Goal: Information Seeking & Learning: Learn about a topic

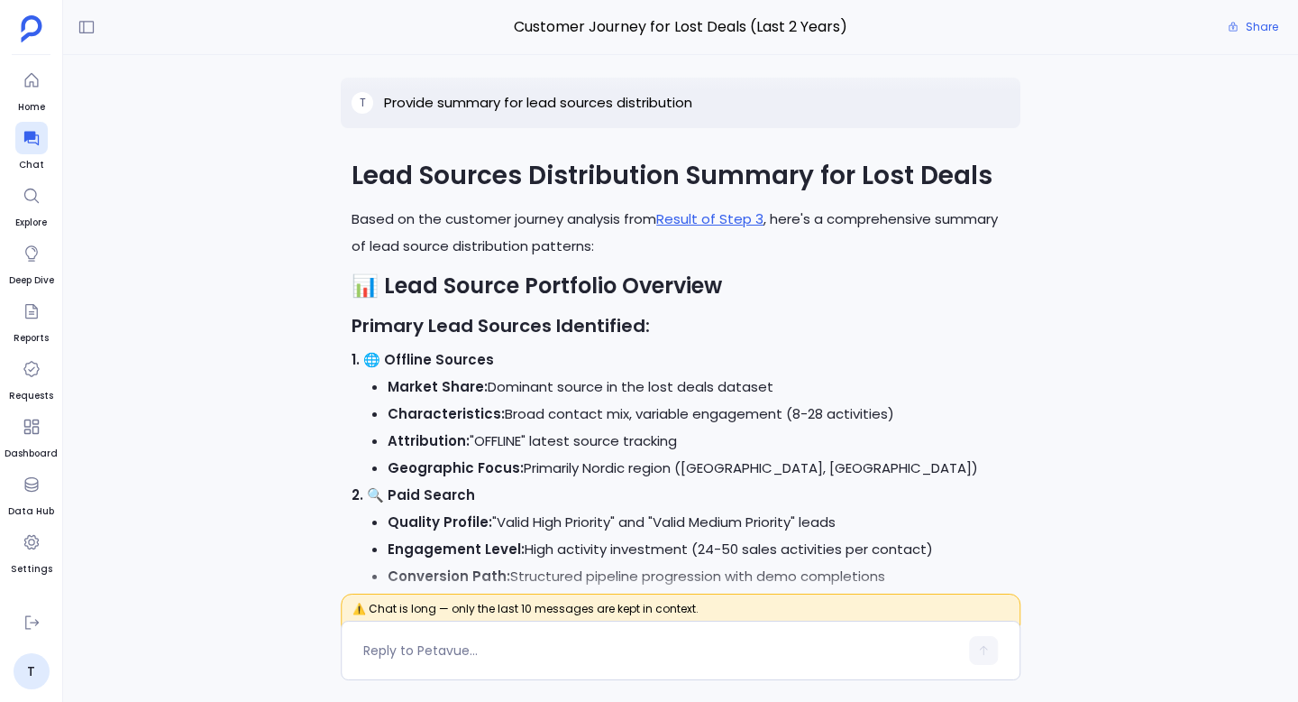
scroll to position [-4842, 0]
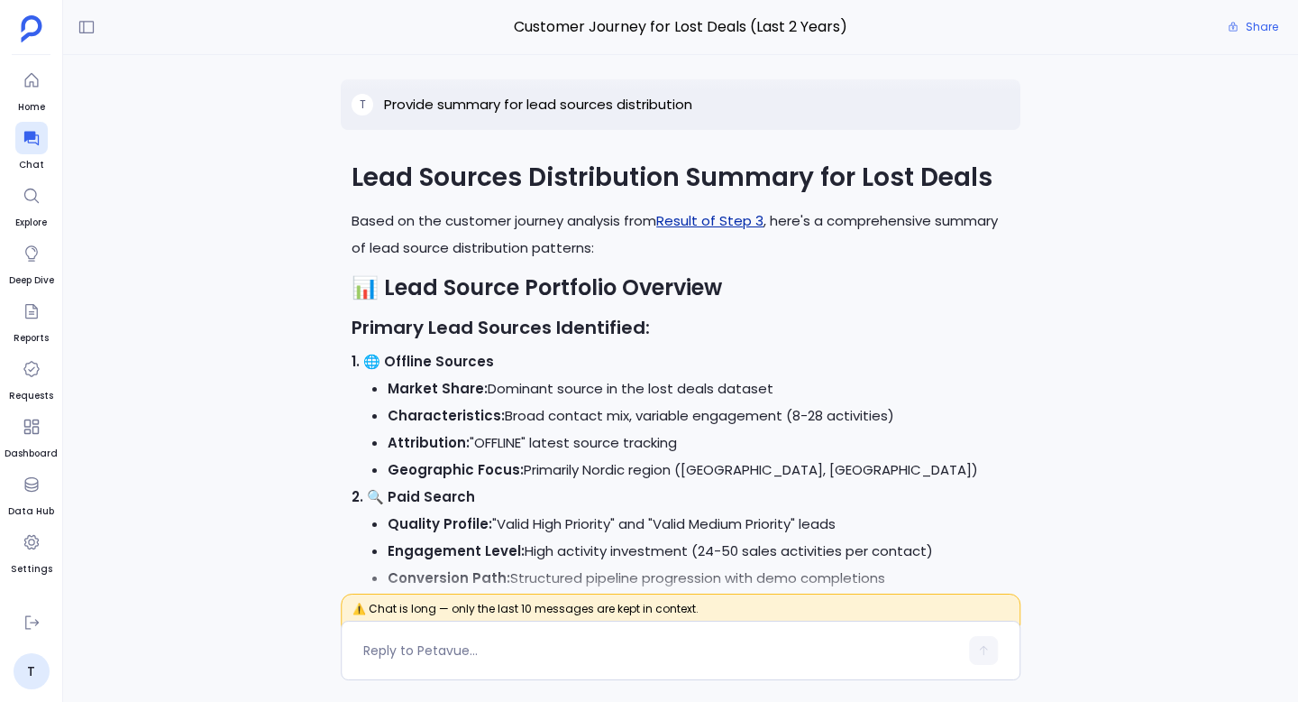
click at [721, 230] on link "Result of Step 3" at bounding box center [709, 220] width 107 height 19
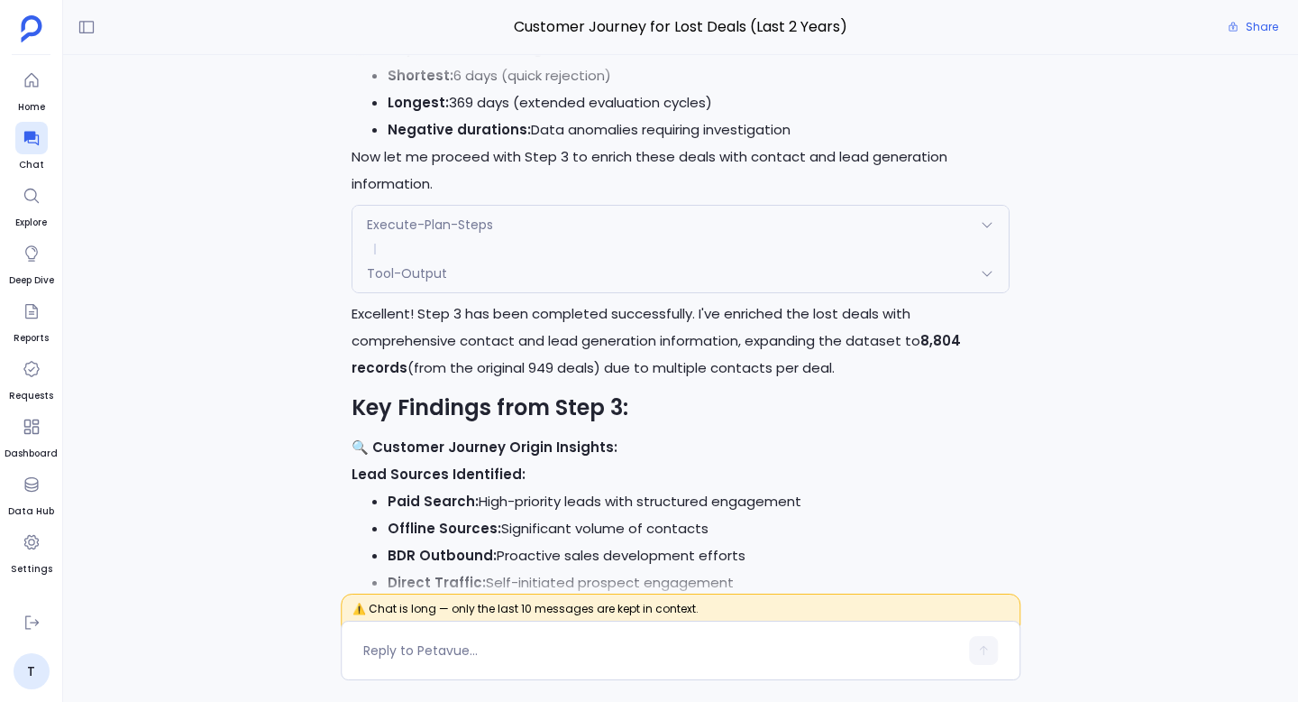
scroll to position [-10212, 0]
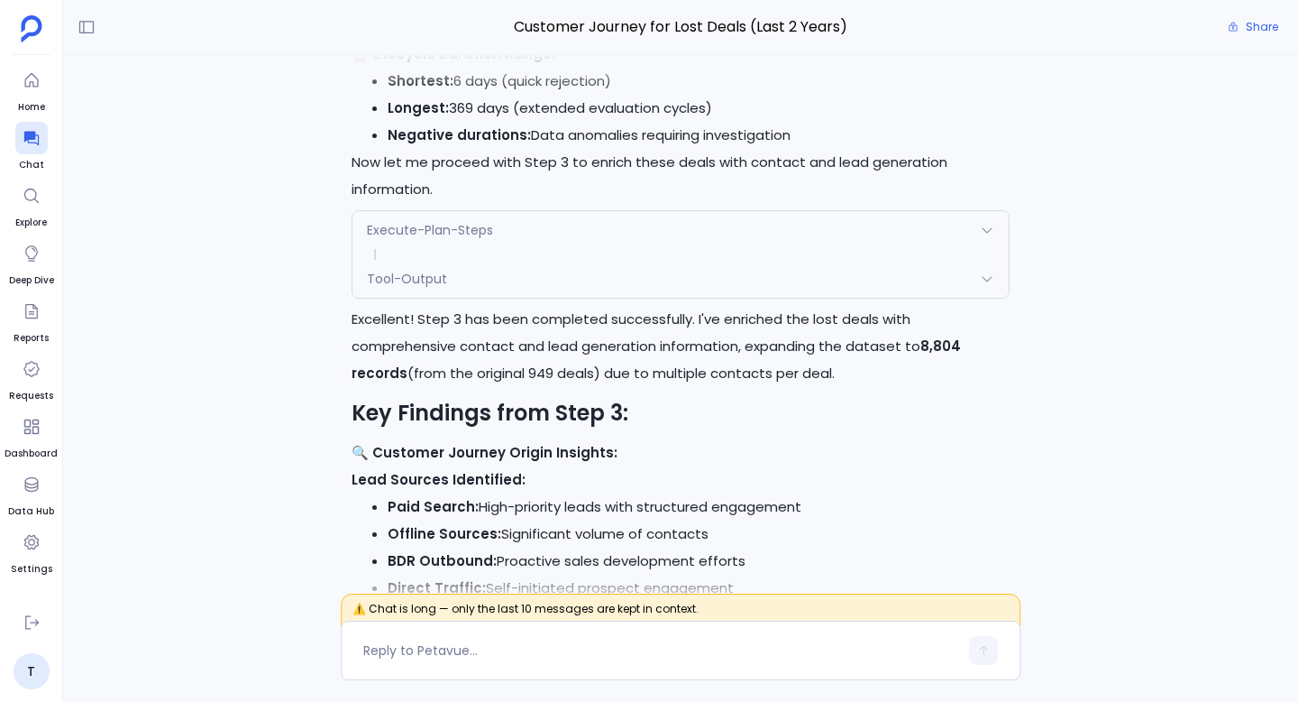
click at [562, 298] on div "Tool-Output" at bounding box center [681, 279] width 656 height 38
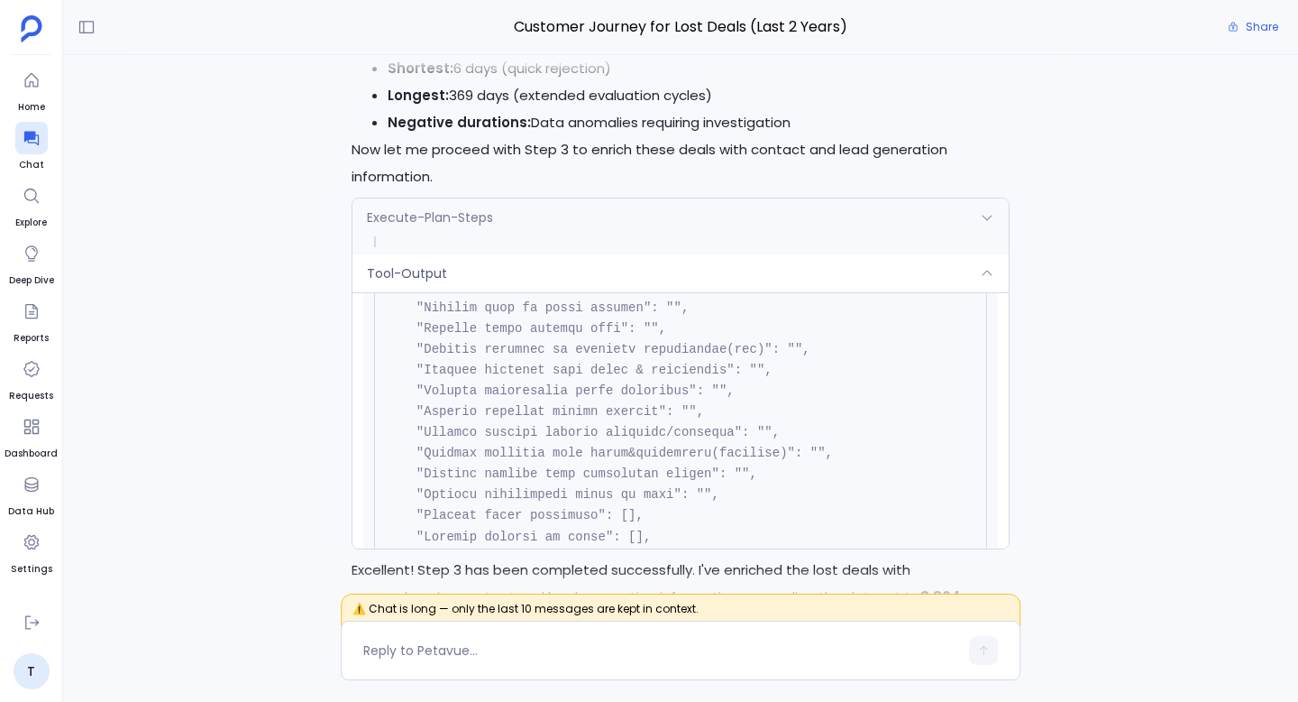
scroll to position [-10469, 0]
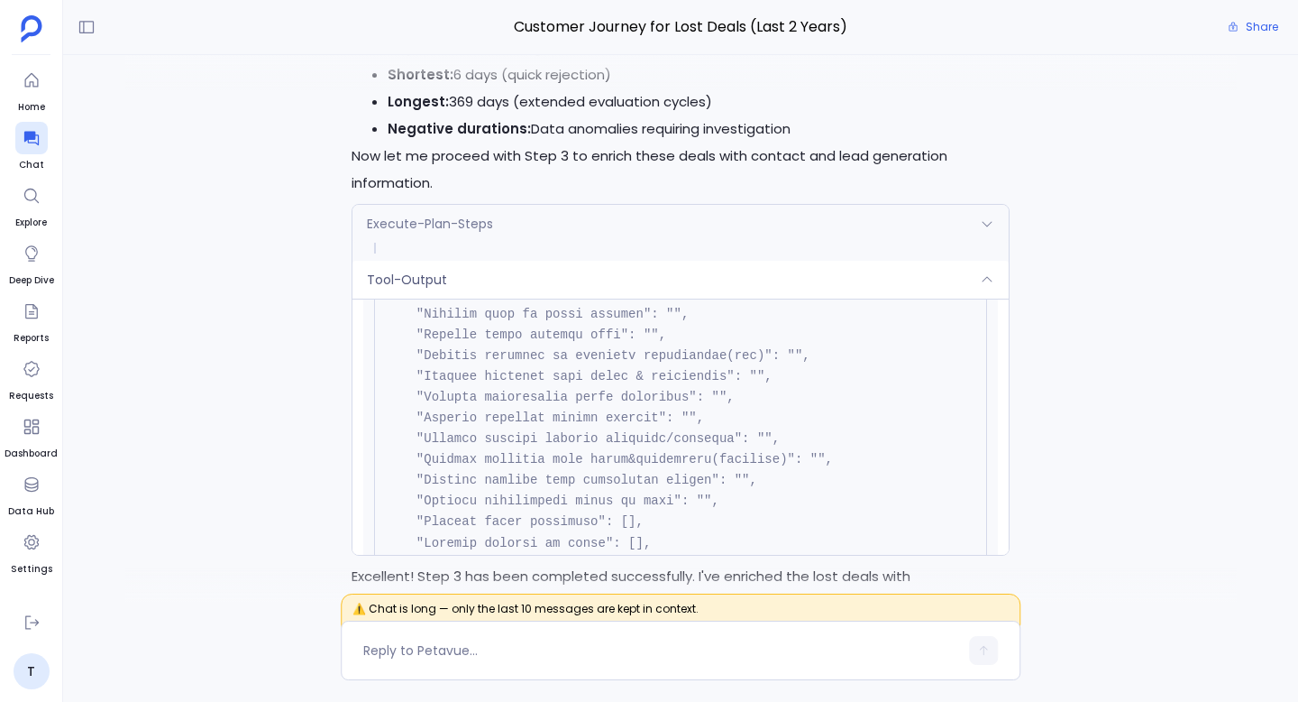
click at [477, 298] on div "Tool-Output" at bounding box center [681, 280] width 656 height 38
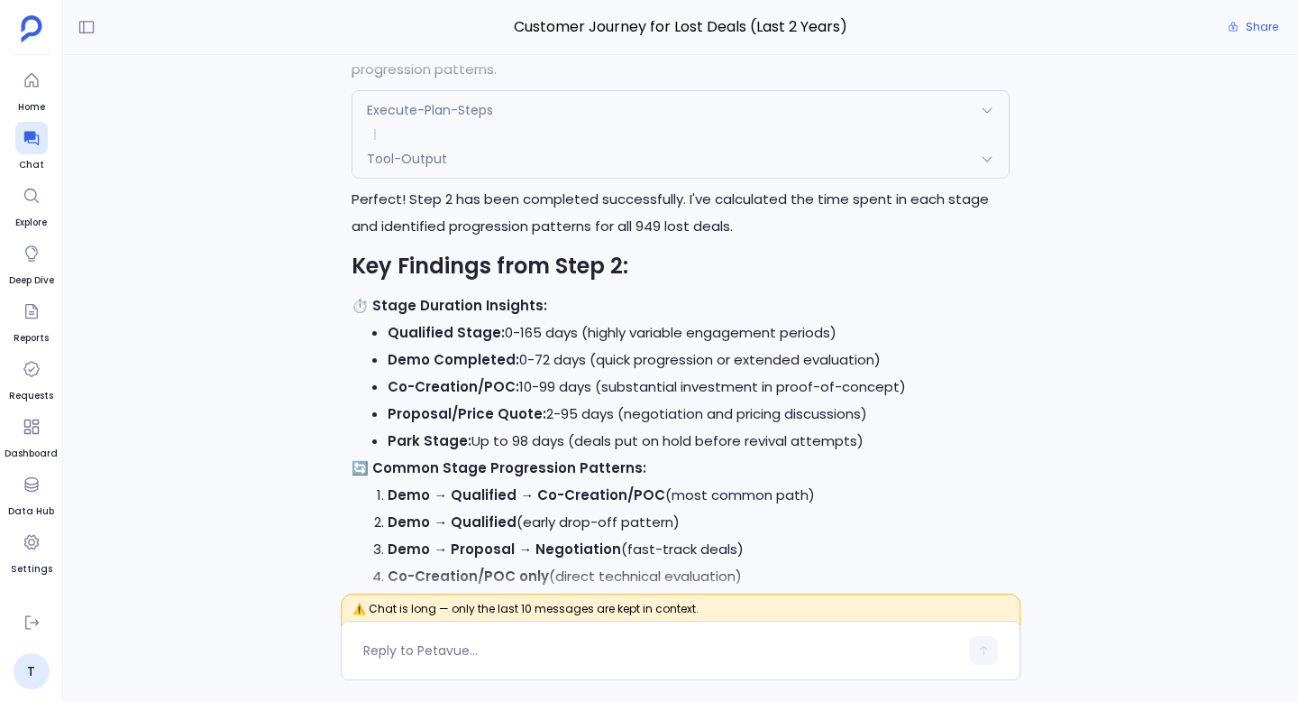
scroll to position [-10895, 0]
click at [507, 177] on div "Tool-Output" at bounding box center [681, 158] width 656 height 38
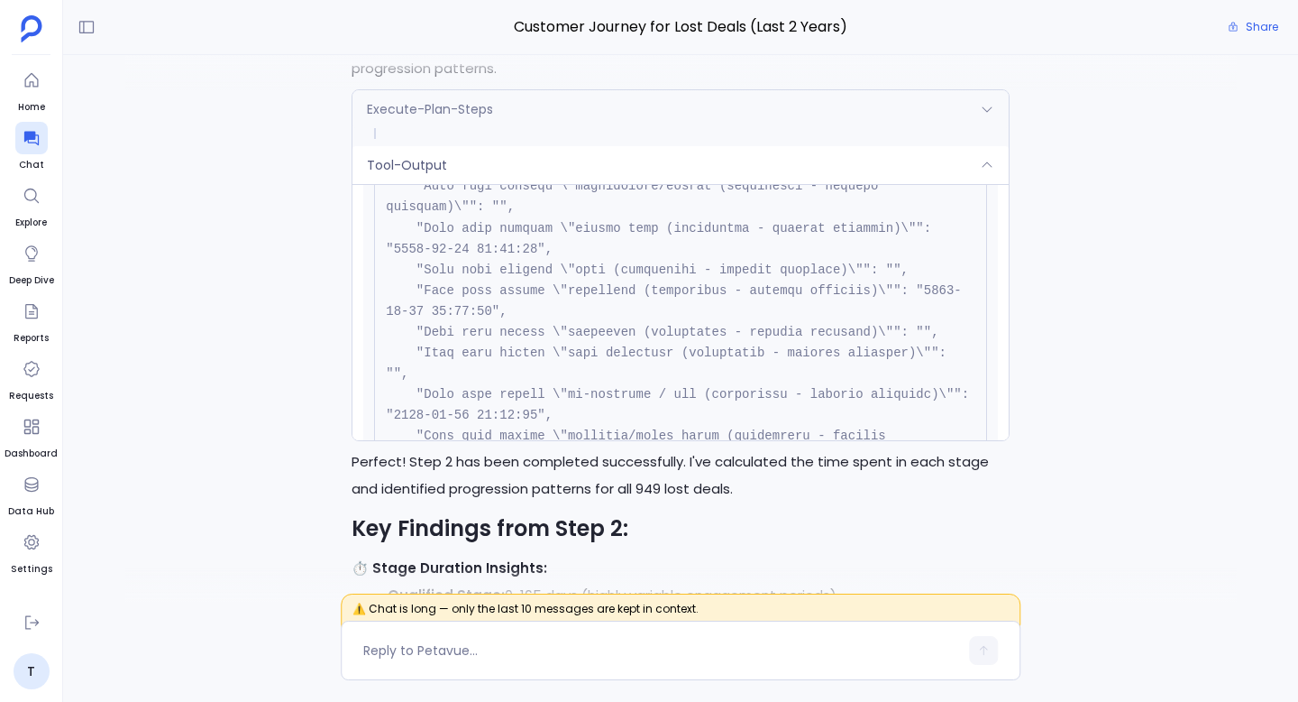
scroll to position [0, 0]
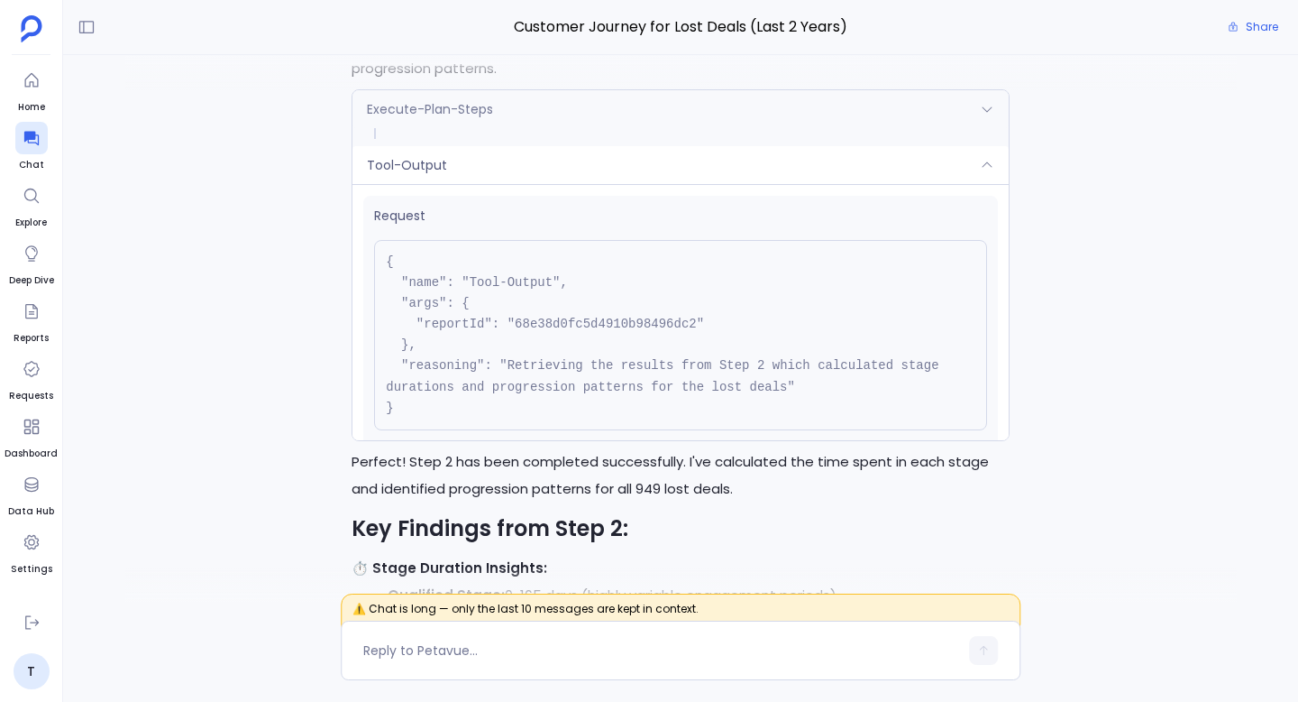
click at [548, 184] on div "Tool-Output" at bounding box center [681, 165] width 656 height 38
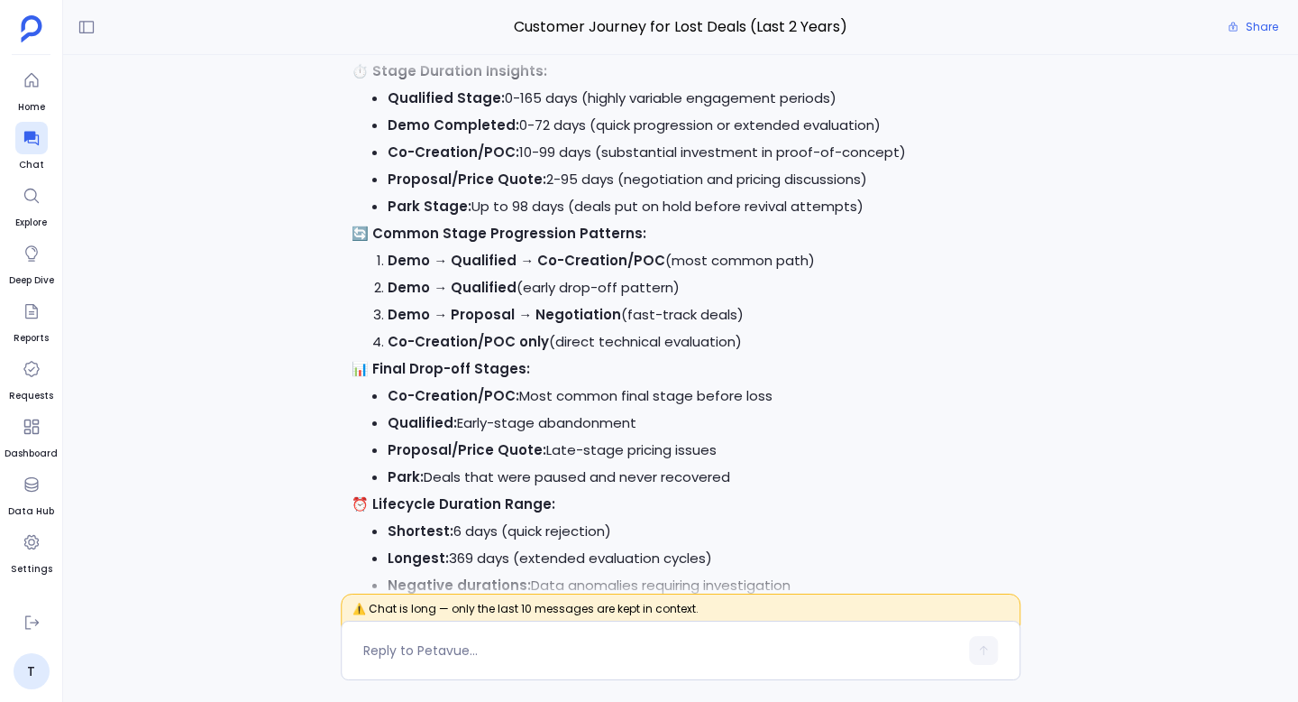
scroll to position [-10665, 0]
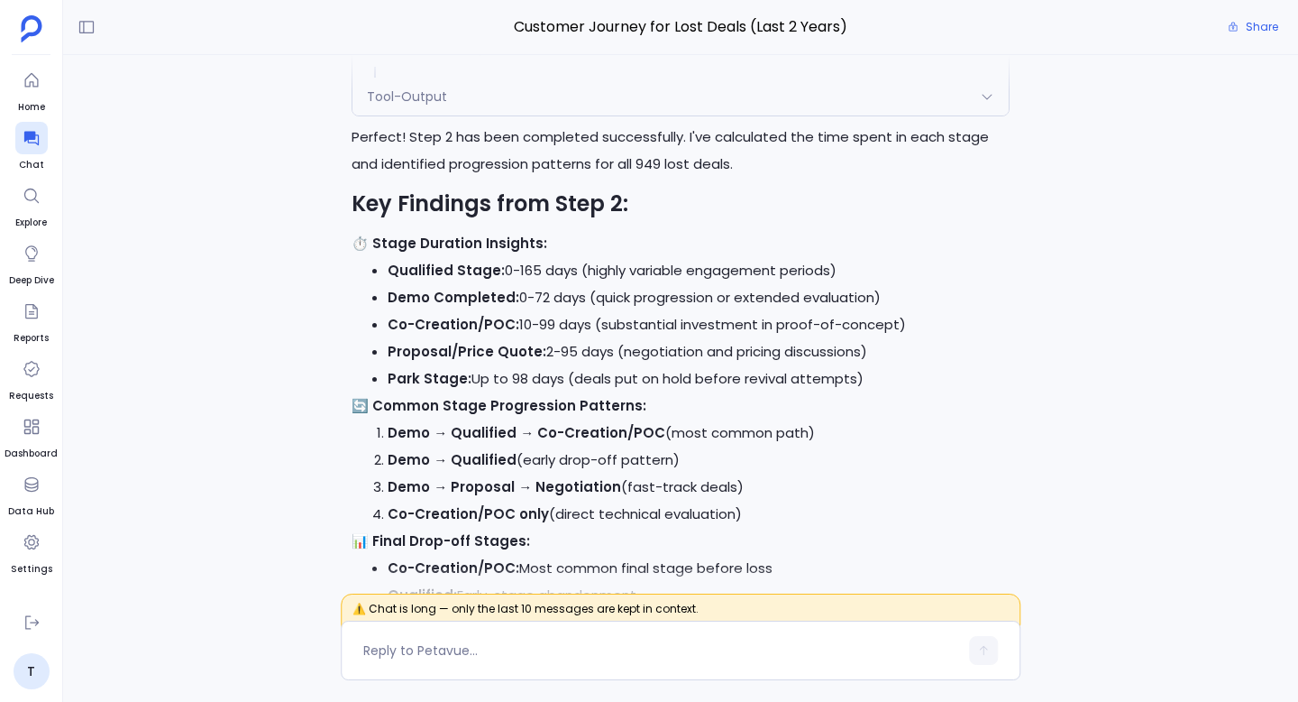
click at [823, 115] on div "Tool-Output" at bounding box center [681, 97] width 656 height 38
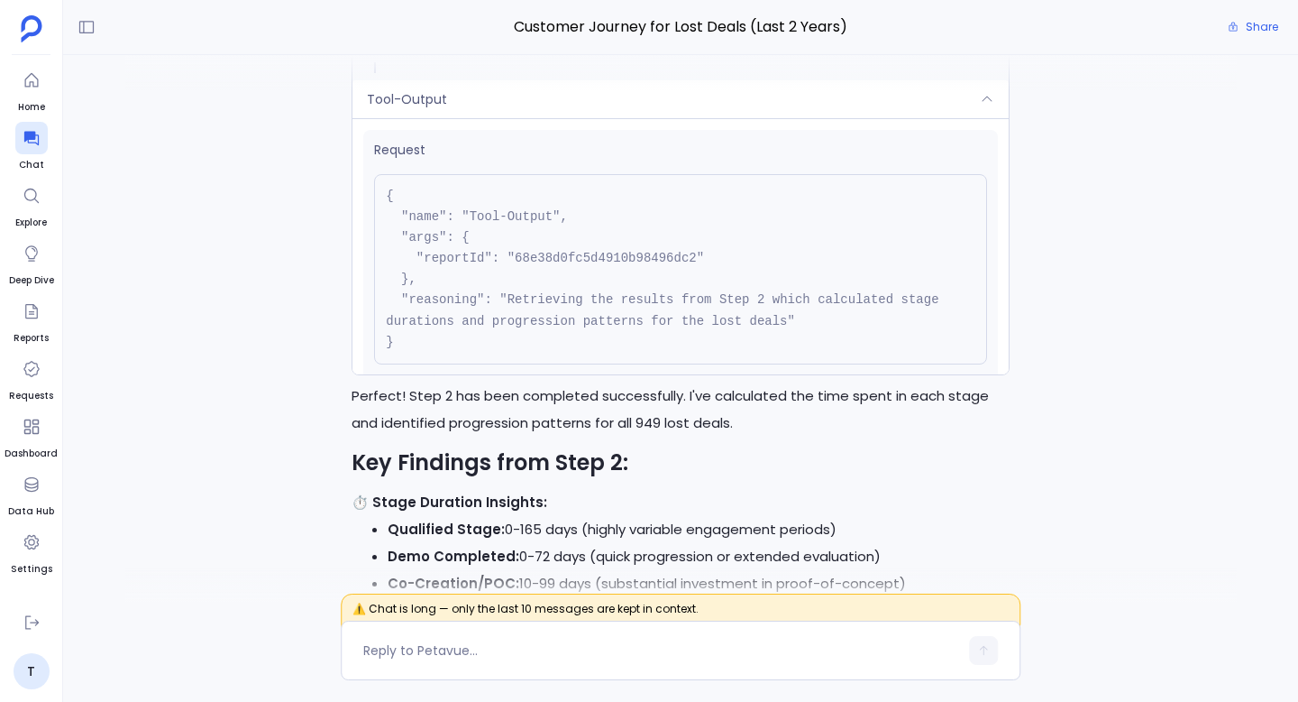
scroll to position [-11097, 0]
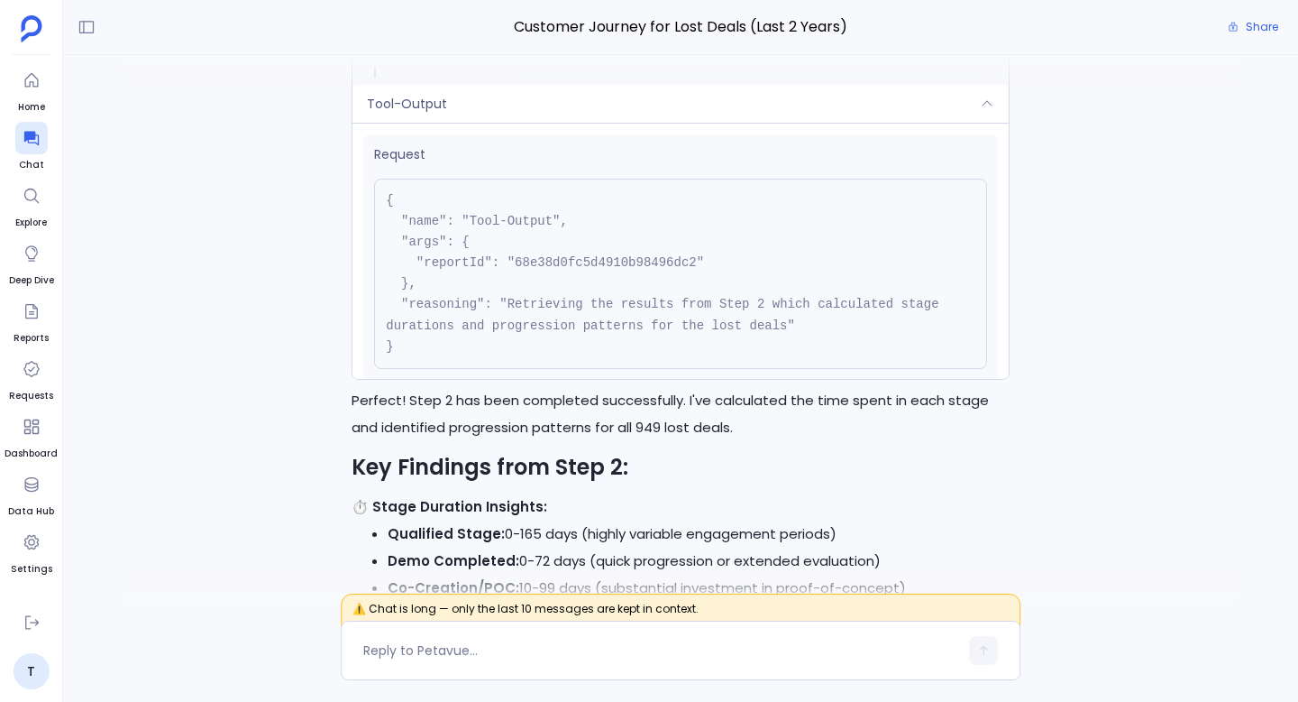
click at [823, 123] on div "Tool-Output" at bounding box center [681, 104] width 656 height 38
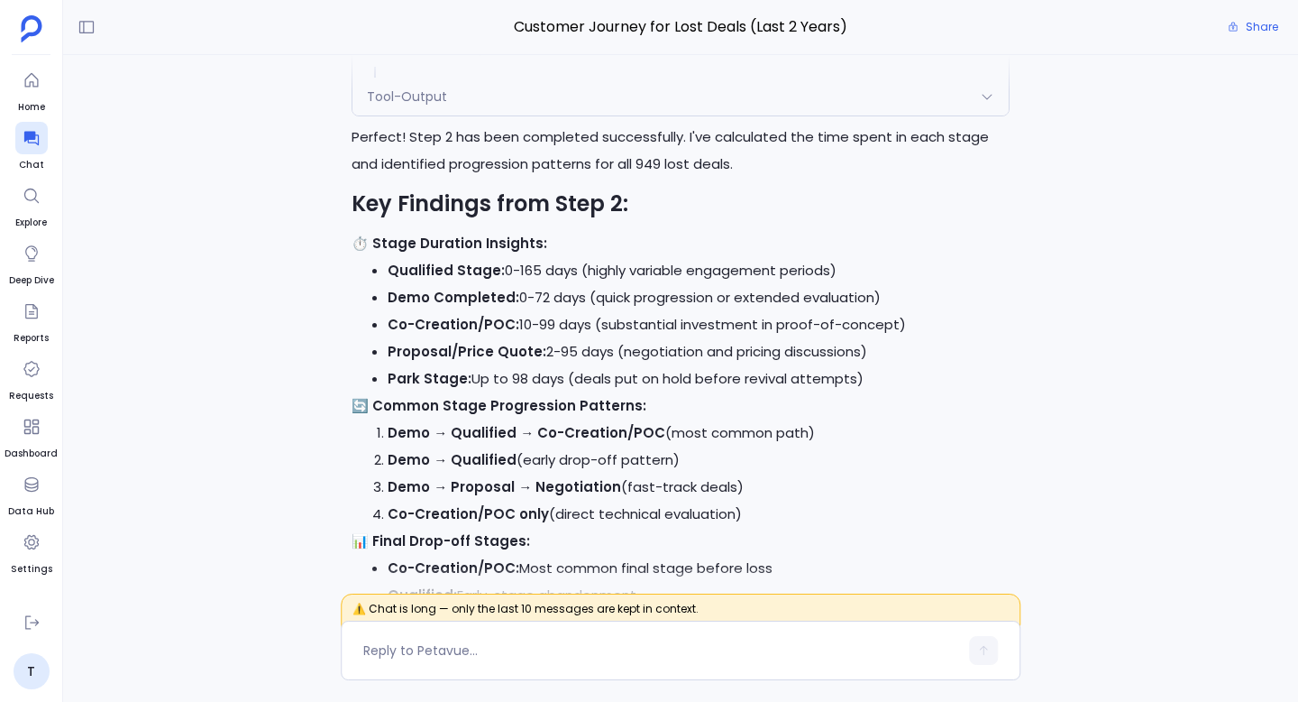
click at [823, 115] on div "Tool-Output" at bounding box center [681, 97] width 656 height 38
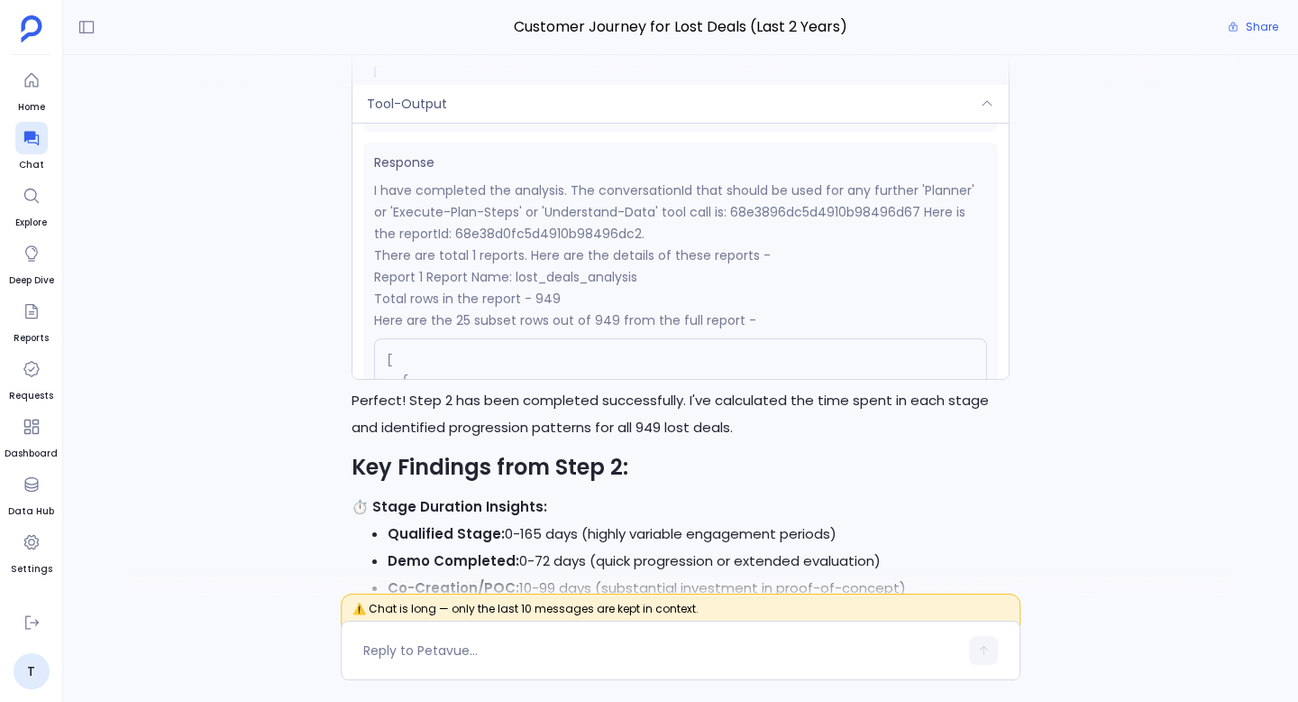
scroll to position [271, 0]
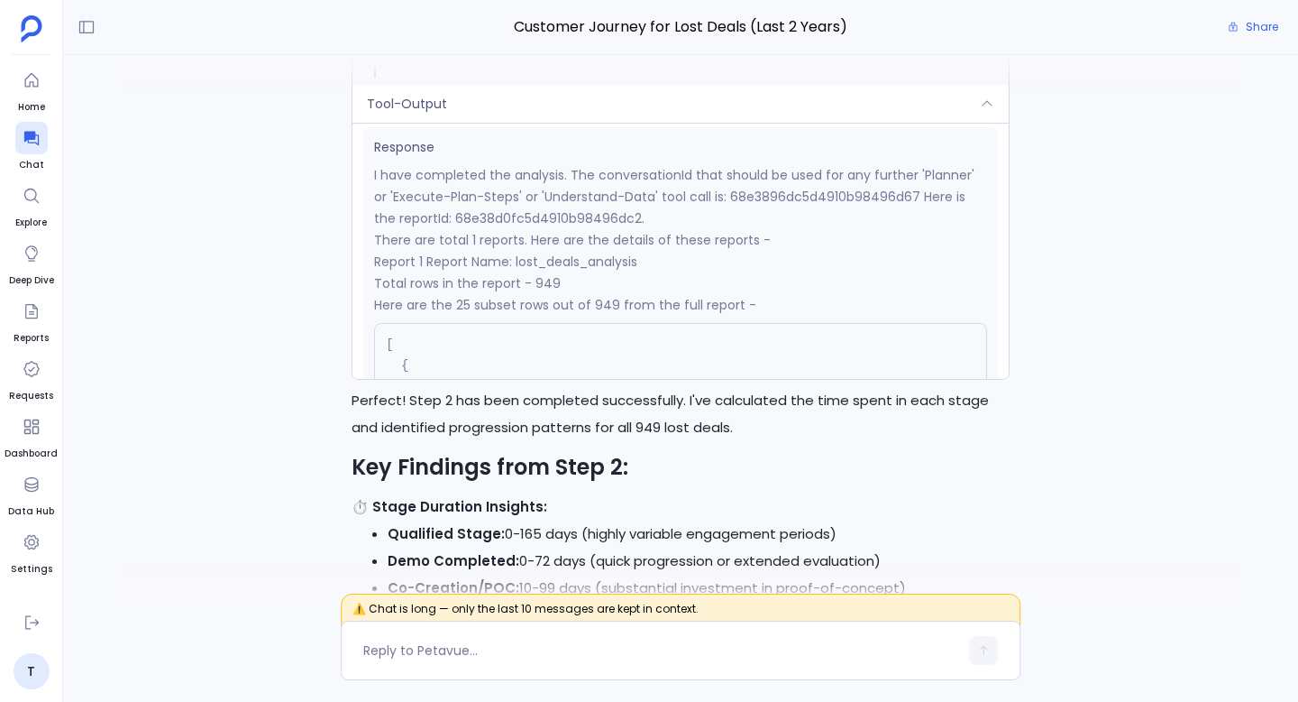
click at [824, 123] on div "Tool-Output" at bounding box center [681, 104] width 656 height 38
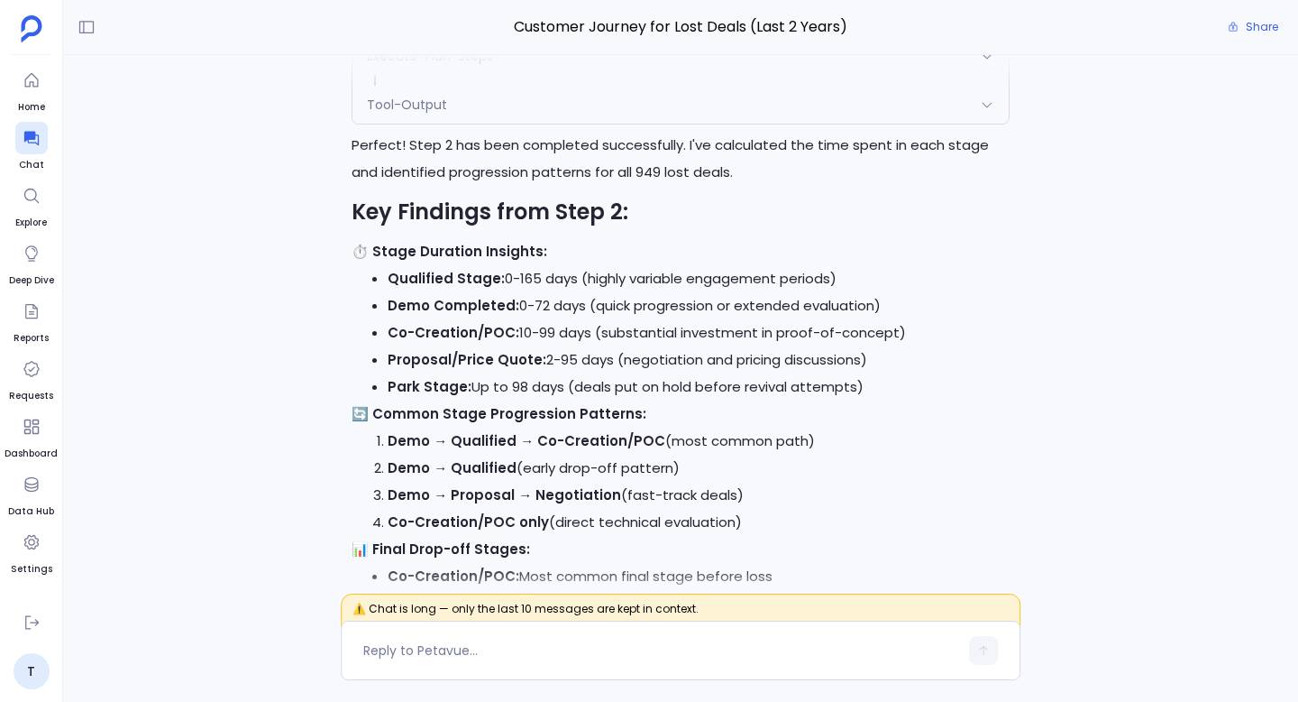
scroll to position [-10834, 0]
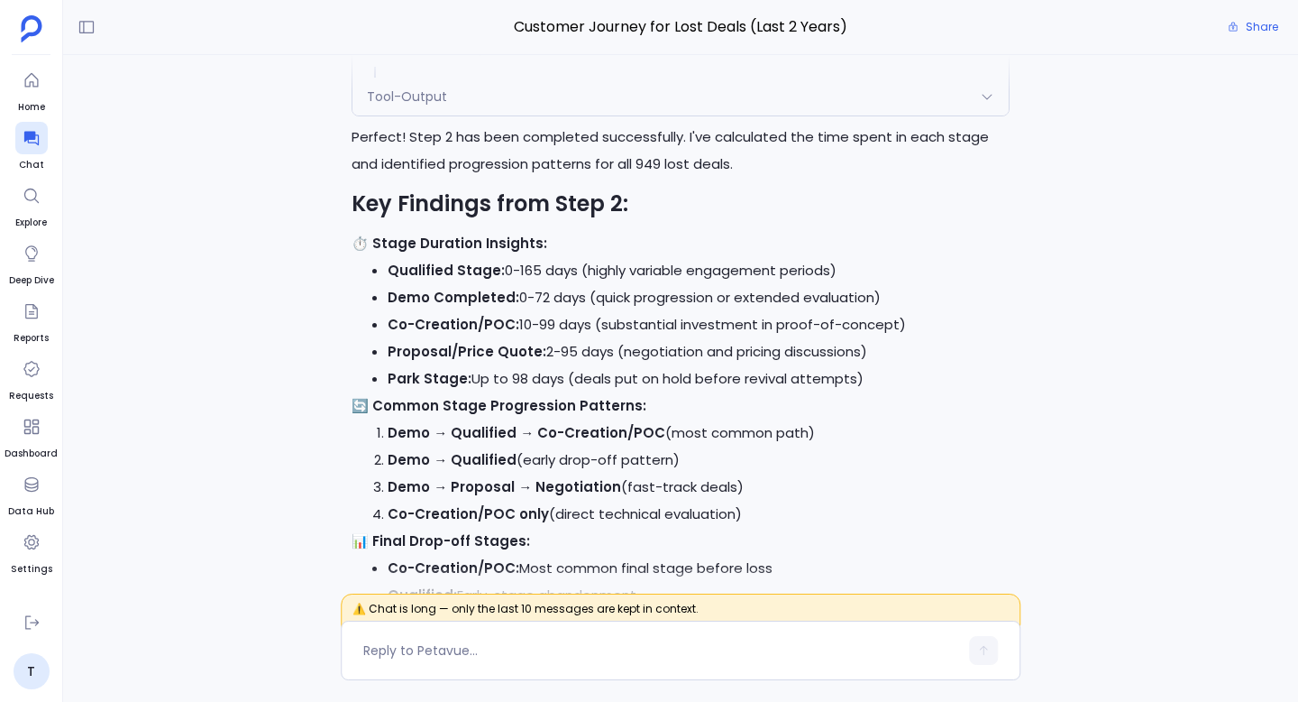
click at [809, 115] on div "Tool-Output" at bounding box center [681, 97] width 656 height 38
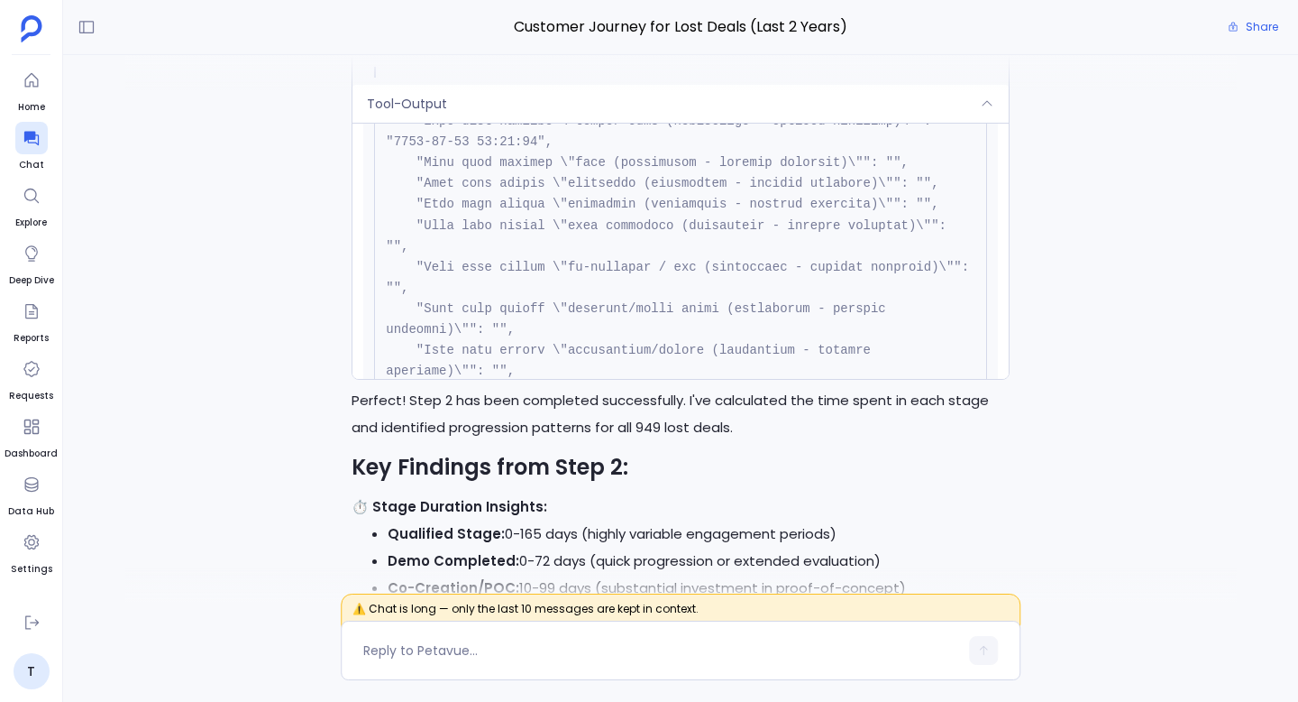
scroll to position [6809, 0]
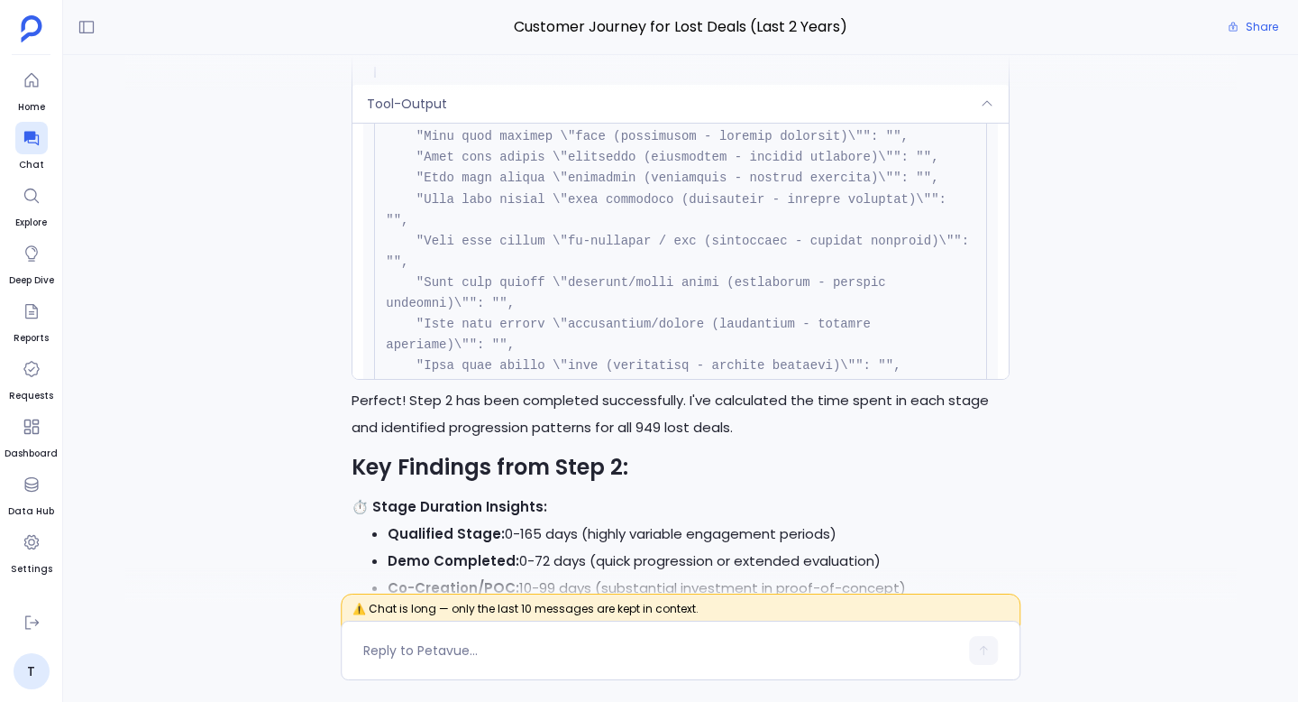
click at [806, 123] on div "Tool-Output" at bounding box center [681, 104] width 656 height 38
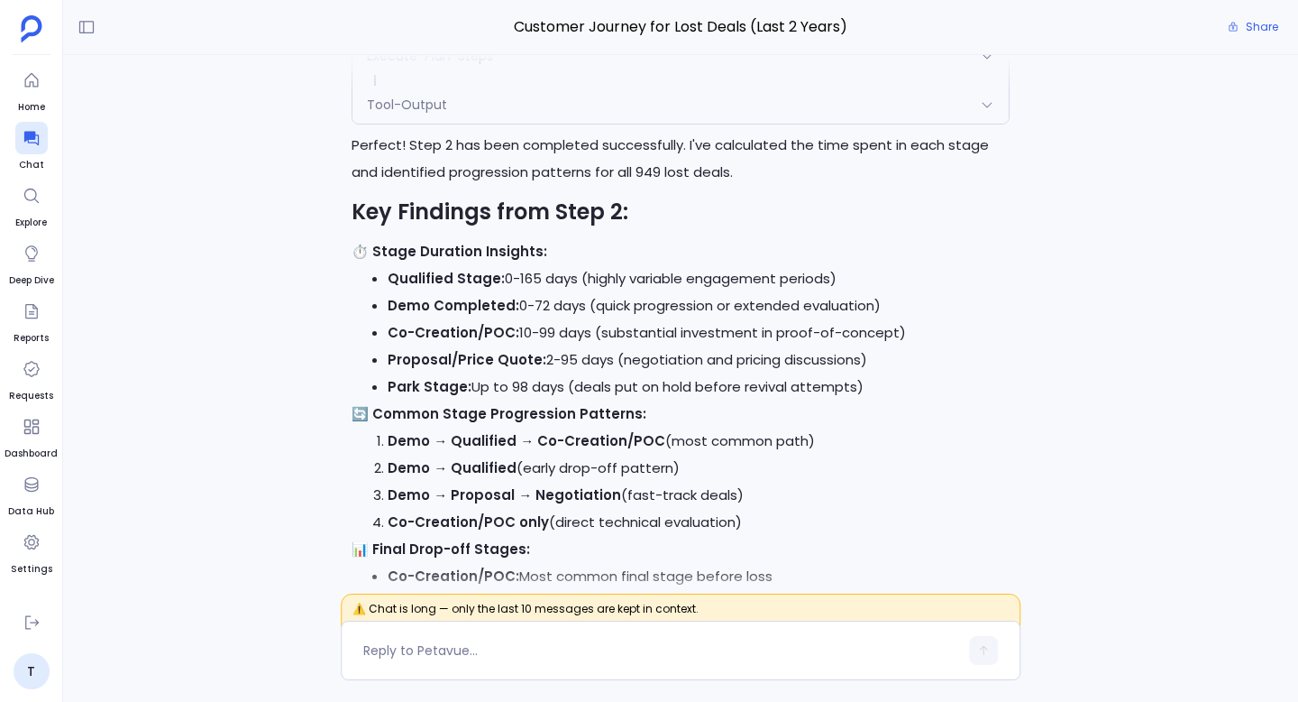
scroll to position [-10834, 0]
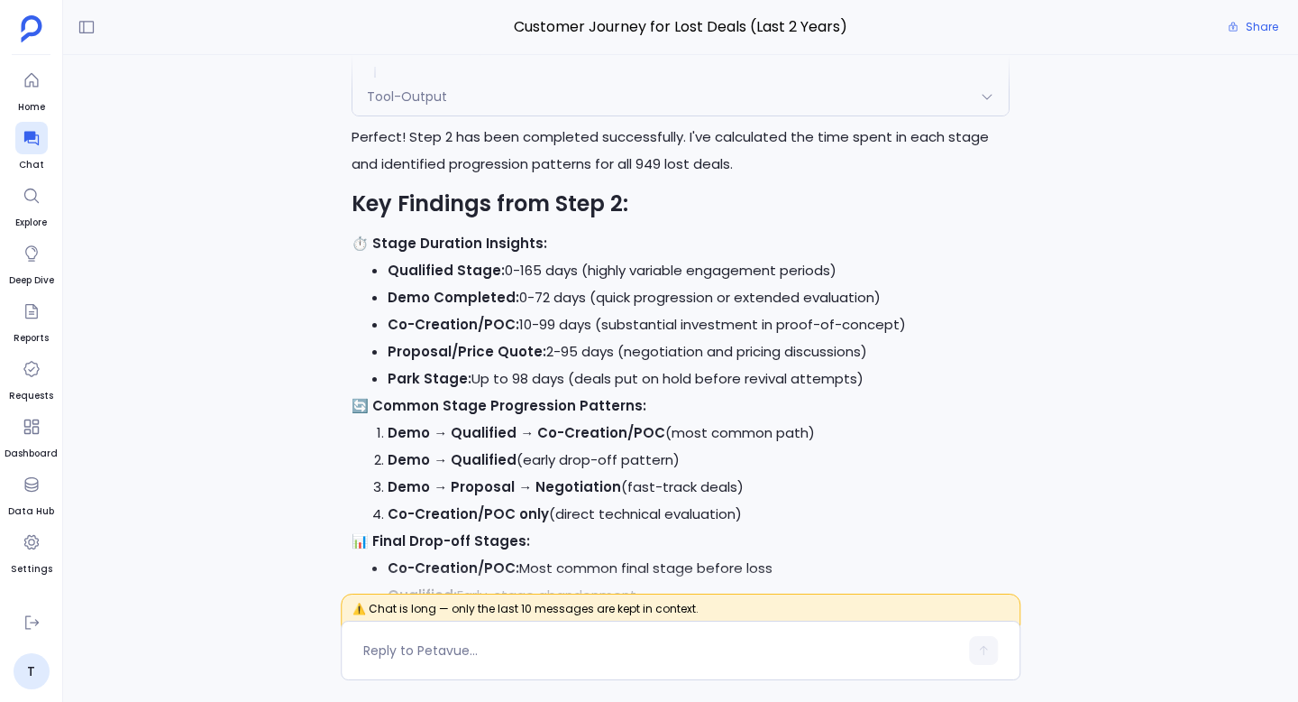
click at [981, 115] on div "Tool-Output" at bounding box center [681, 97] width 656 height 38
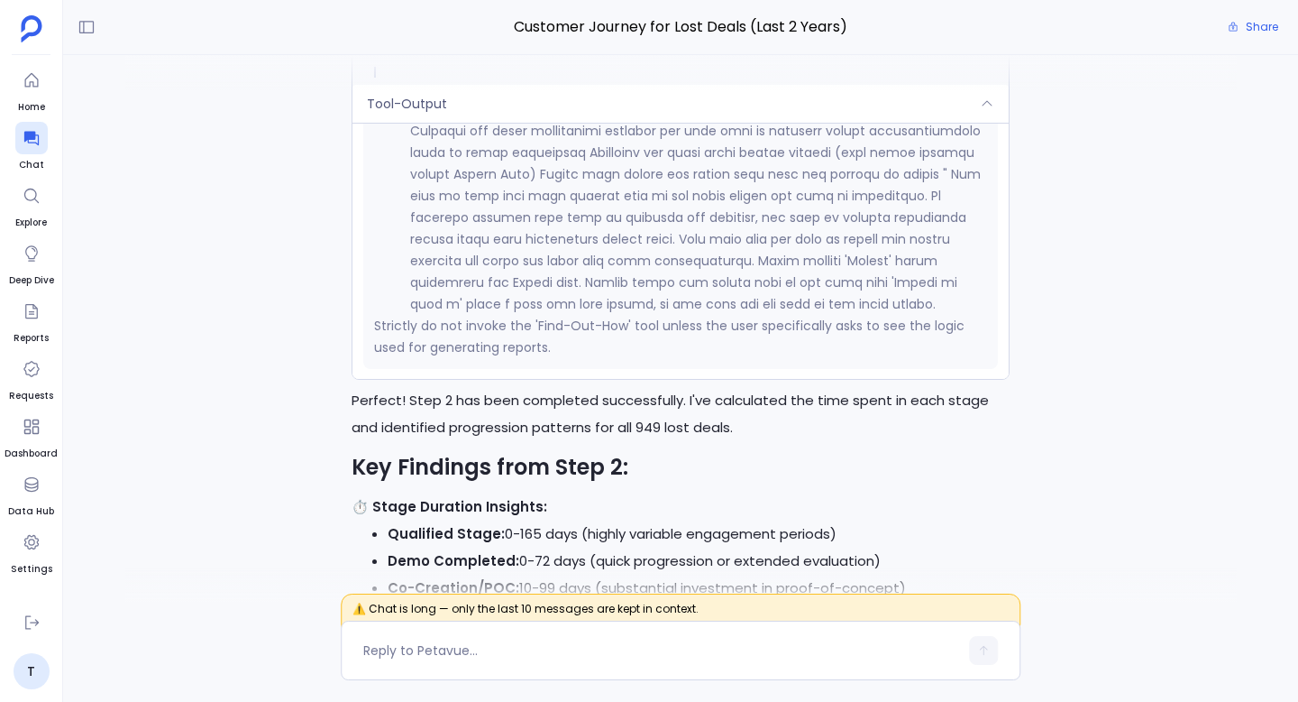
scroll to position [25466, 0]
click at [702, 123] on div "Tool-Output" at bounding box center [681, 104] width 656 height 38
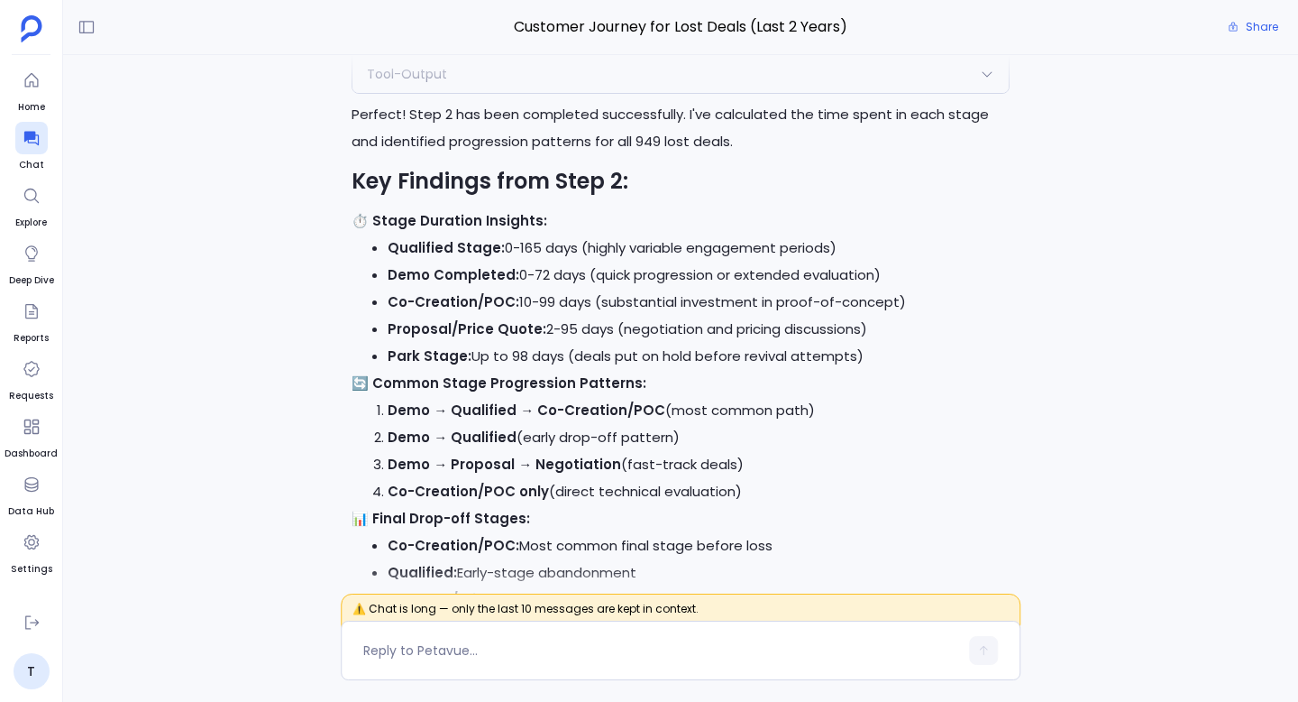
scroll to position [-10814, 0]
click at [627, 96] on div "Tool-Output" at bounding box center [681, 77] width 656 height 38
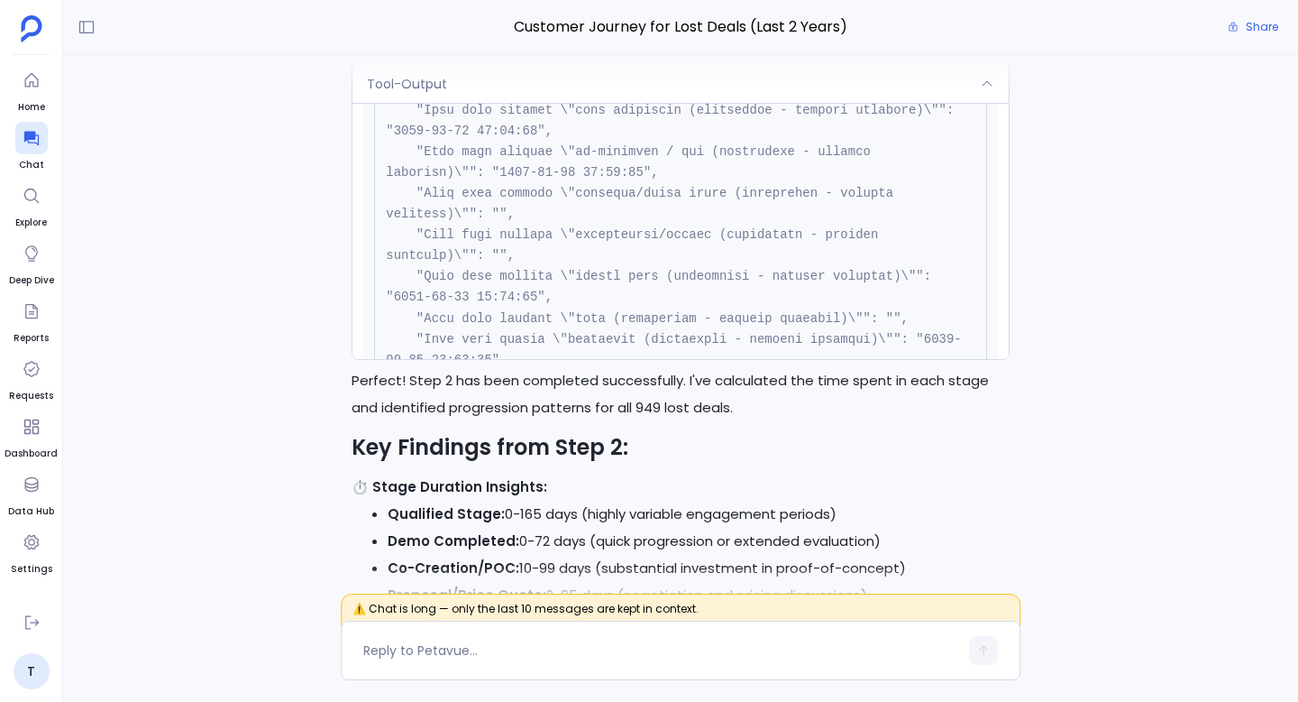
scroll to position [24223, 0]
click at [639, 103] on div "Tool-Output" at bounding box center [681, 84] width 656 height 38
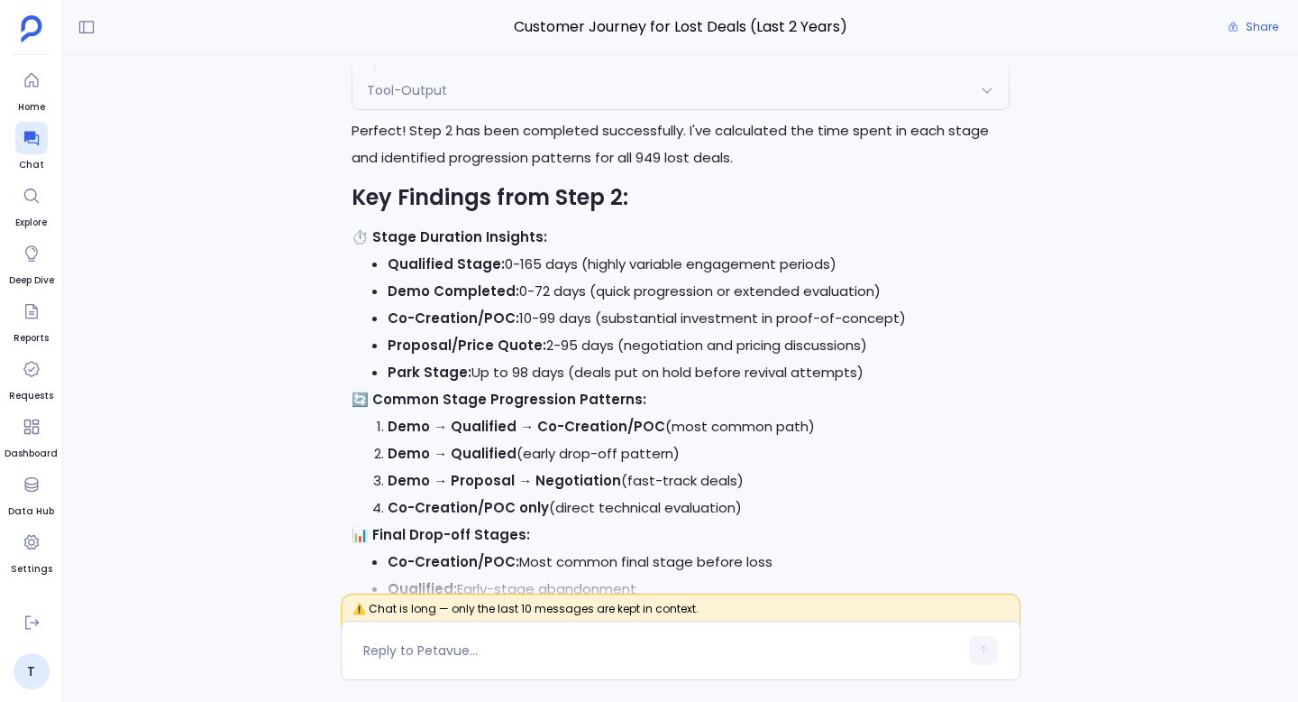
scroll to position [-10814, 0]
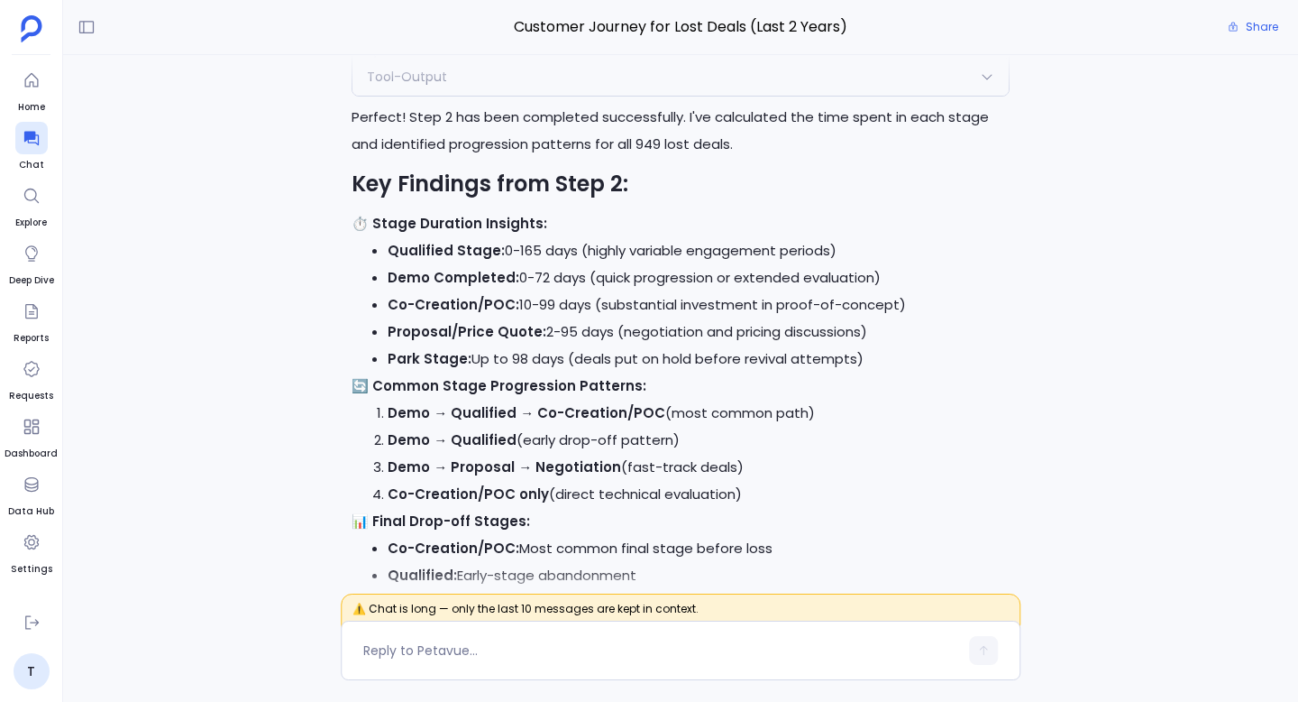
click at [982, 84] on icon at bounding box center [987, 76] width 14 height 14
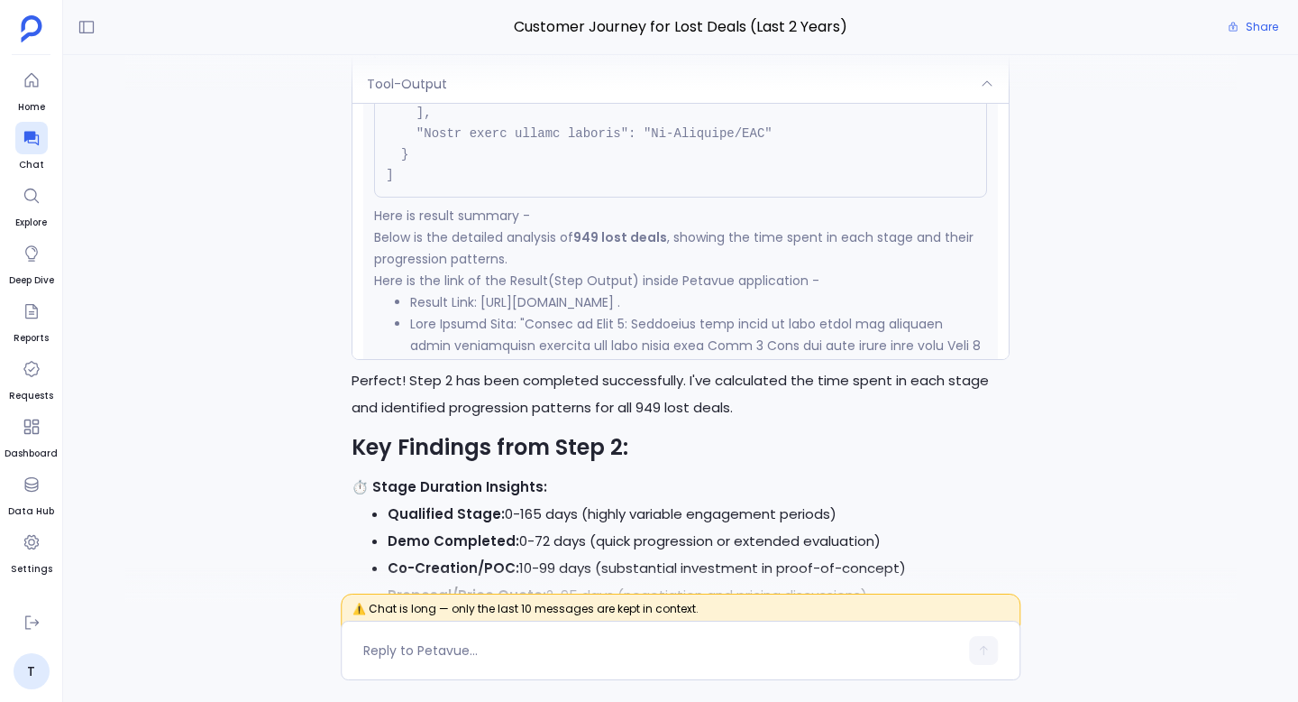
scroll to position [24936, 0]
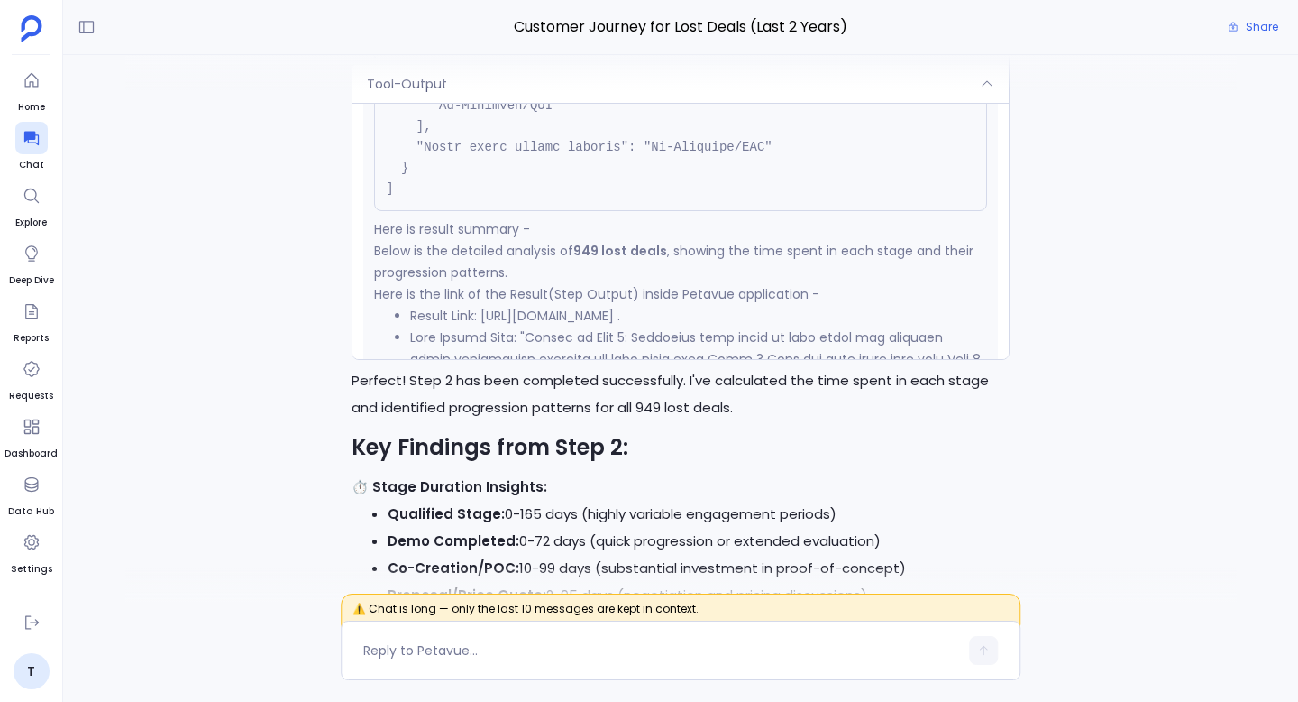
click at [975, 103] on div "Tool-Output" at bounding box center [681, 84] width 656 height 38
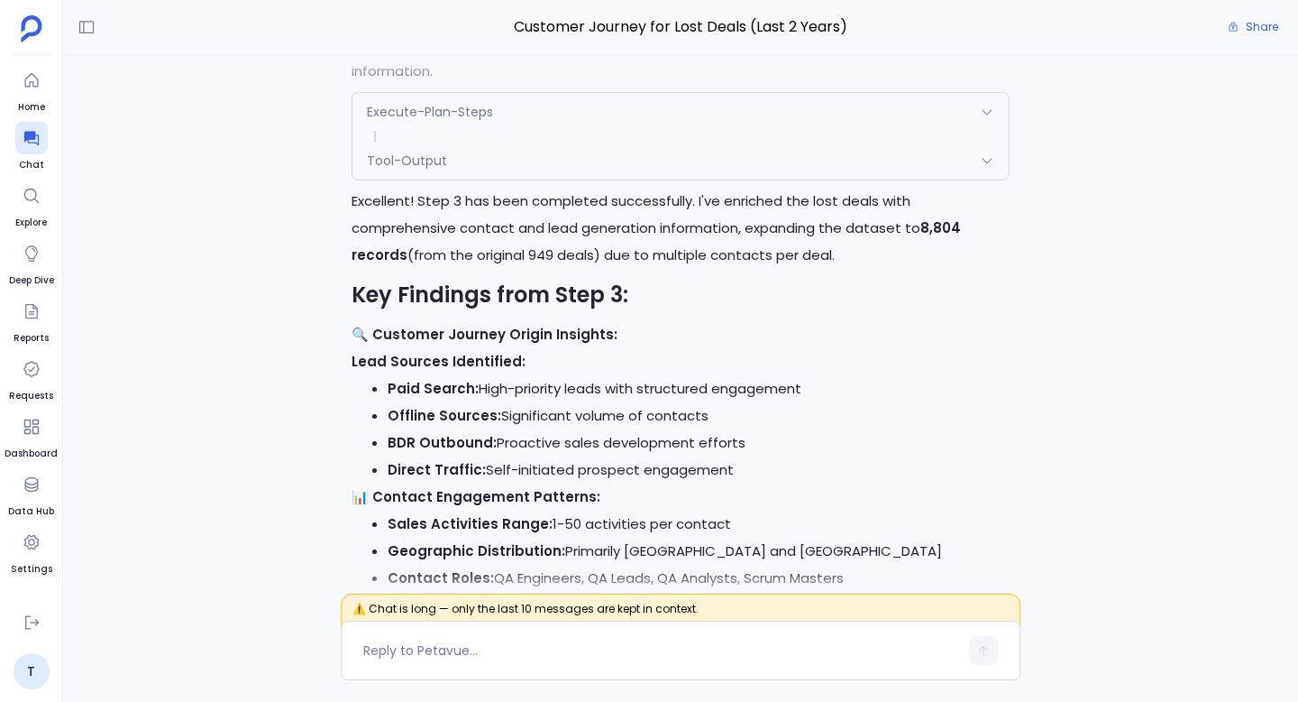
scroll to position [-10084, 0]
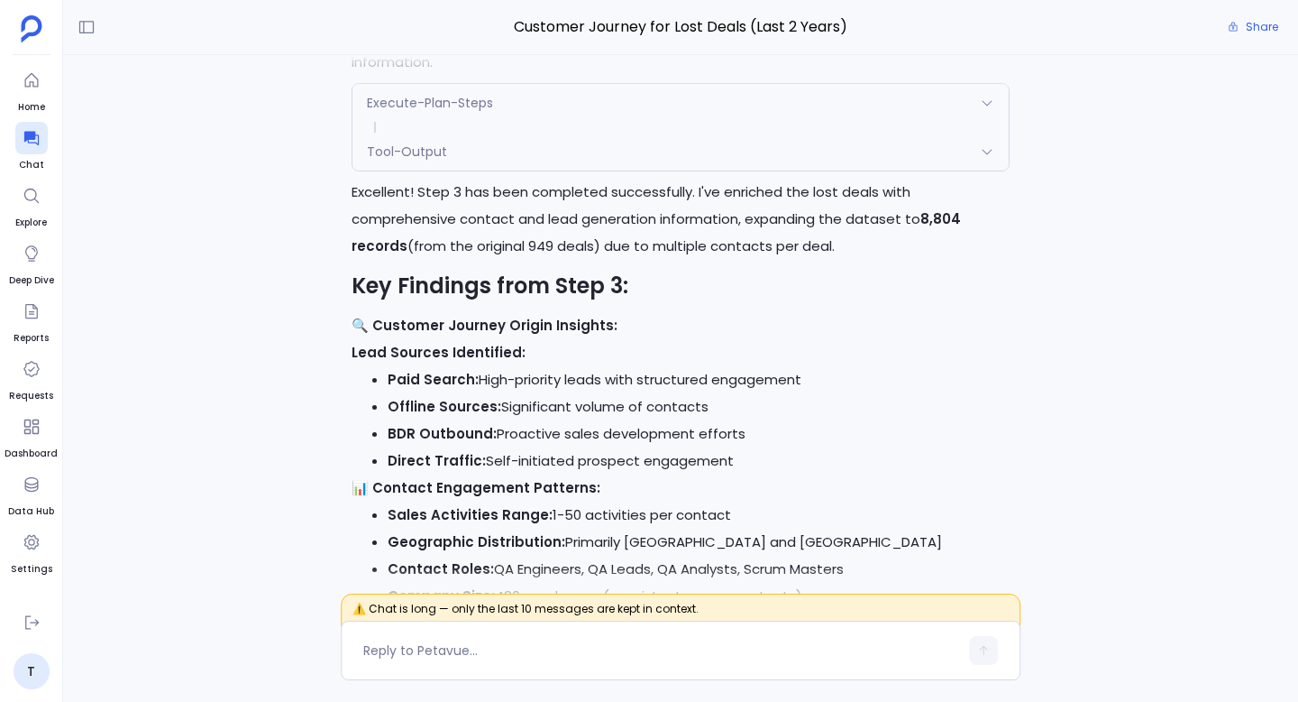
click at [883, 170] on div "Tool-Output" at bounding box center [681, 152] width 656 height 38
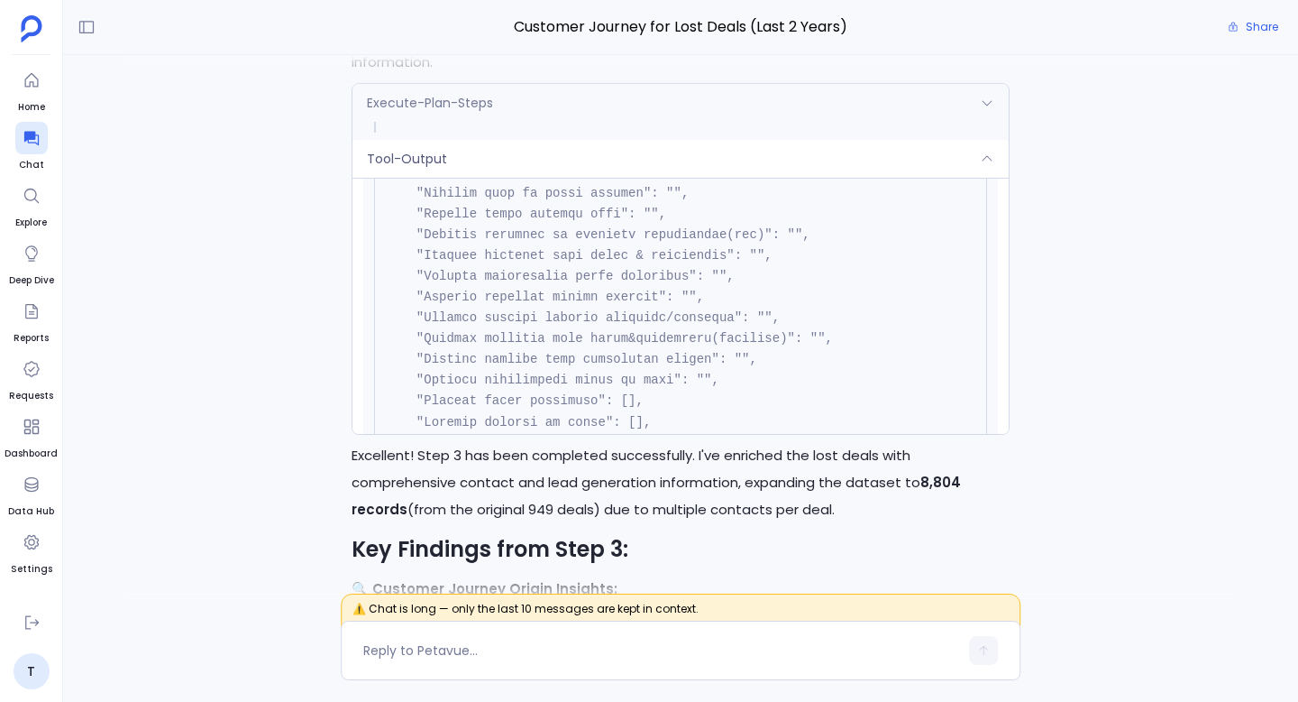
click at [883, 178] on div "Tool-Output" at bounding box center [681, 159] width 656 height 38
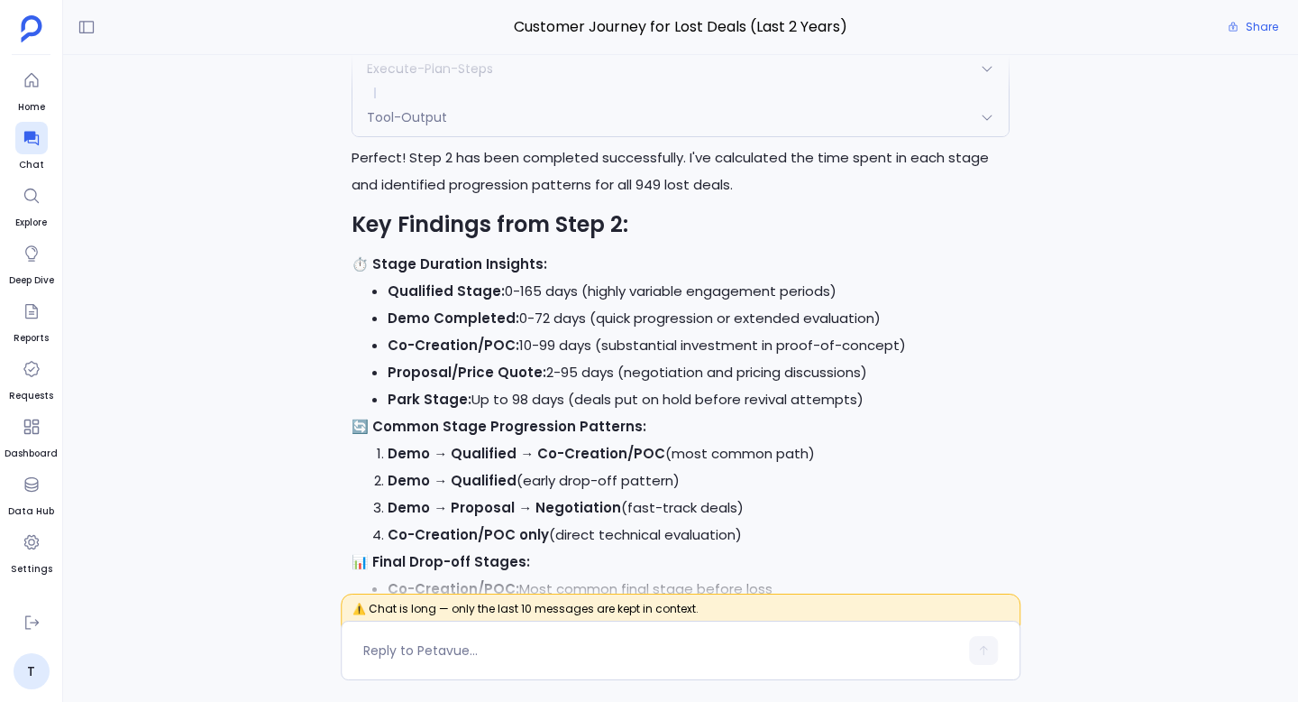
scroll to position [-10855, 0]
click at [652, 137] on div "Tool-Output" at bounding box center [681, 118] width 656 height 38
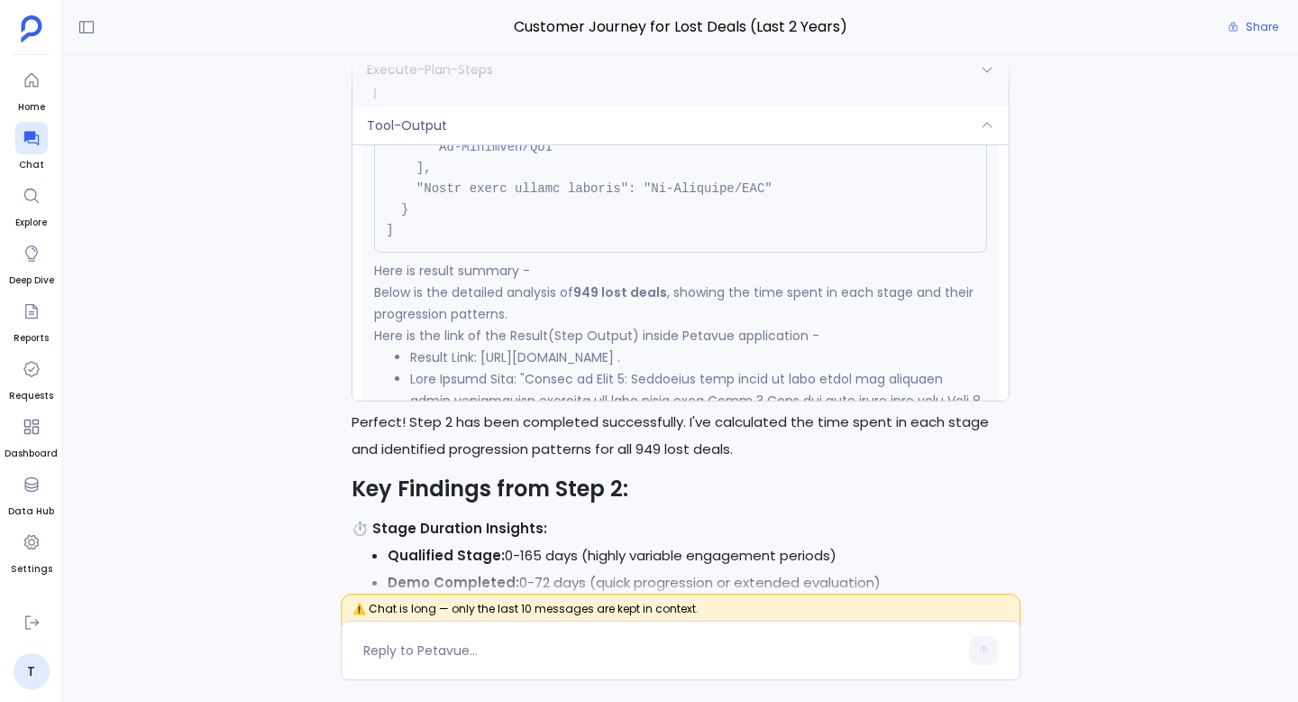
click at [652, 144] on div "Tool-Output" at bounding box center [681, 125] width 656 height 38
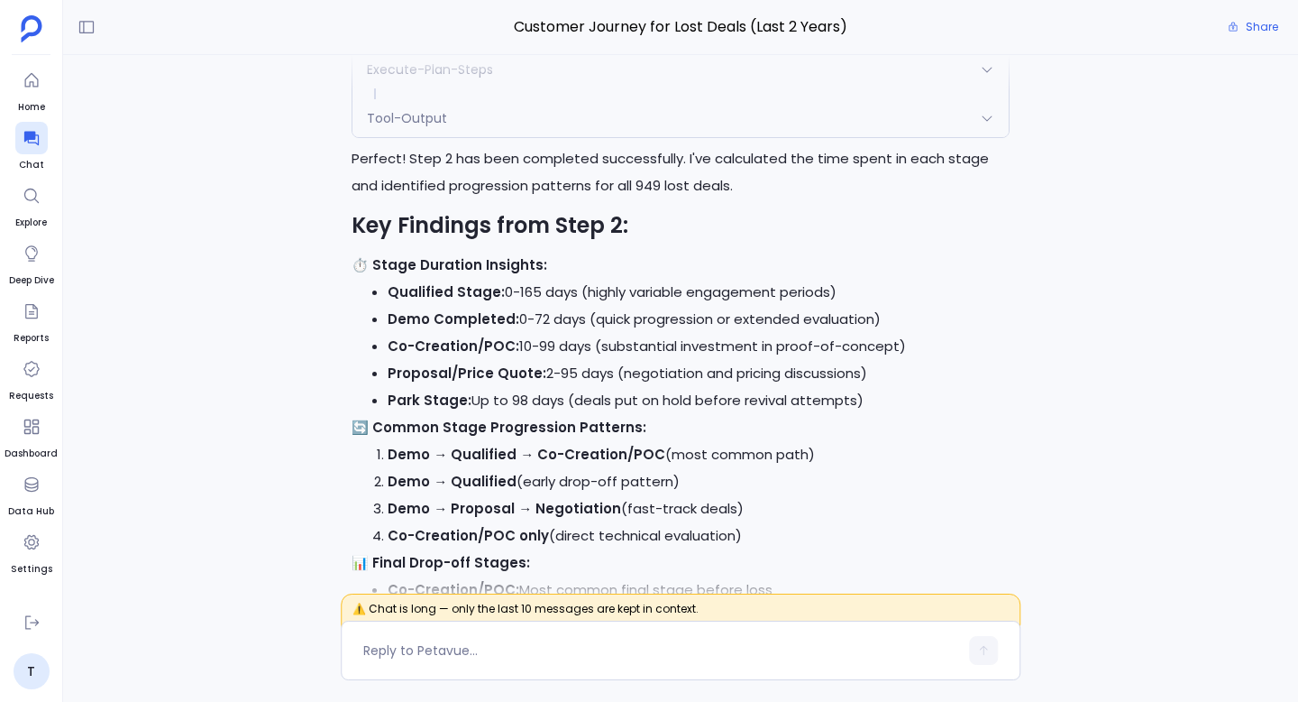
click at [650, 241] on h2 "Key Findings from Step 2:" at bounding box center [681, 225] width 658 height 31
drag, startPoint x: 621, startPoint y: 304, endPoint x: 352, endPoint y: 299, distance: 269.6
click at [352, 241] on h2 "Key Findings from Step 2:" at bounding box center [681, 225] width 658 height 31
click at [531, 330] on div "Perfect! Step 2 has been completed successfully. I've calculated the time spent…" at bounding box center [681, 496] width 658 height 702
drag, startPoint x: 619, startPoint y: 307, endPoint x: 353, endPoint y: 305, distance: 266.9
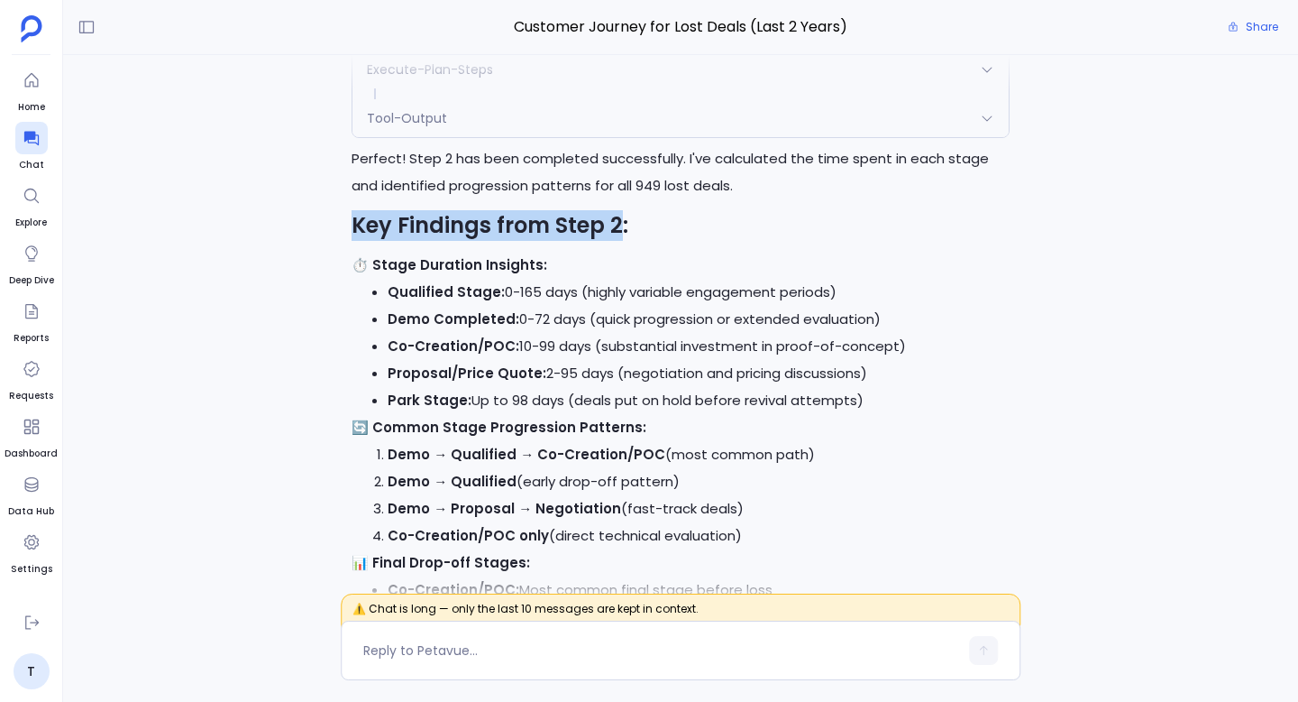
click at [353, 241] on h2 "Key Findings from Step 2:" at bounding box center [681, 225] width 658 height 31
click at [597, 279] on p "⏱️ Stage Duration Insights:" at bounding box center [681, 265] width 658 height 27
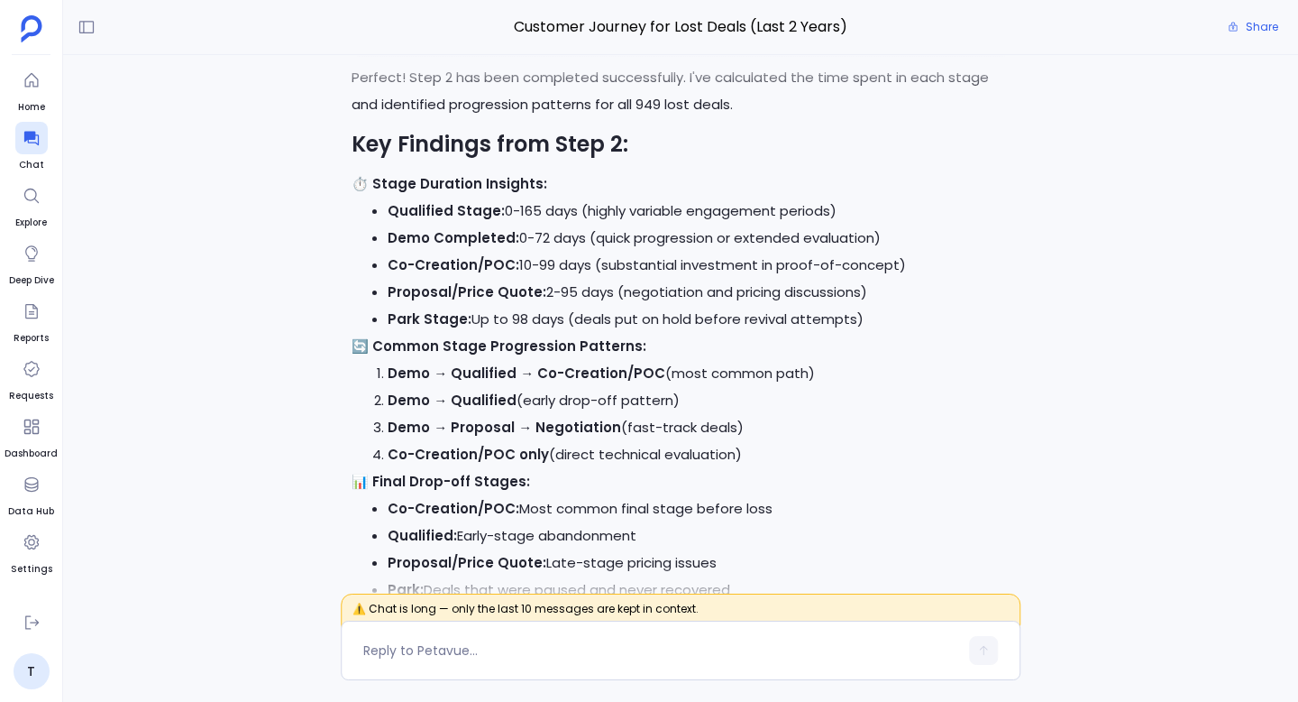
scroll to position [-10773, 0]
drag, startPoint x: 621, startPoint y: 220, endPoint x: 355, endPoint y: 217, distance: 266.0
click at [355, 159] on h2 "Key Findings from Step 2:" at bounding box center [681, 143] width 658 height 31
click at [495, 219] on strong "Qualified Stage:" at bounding box center [446, 209] width 117 height 19
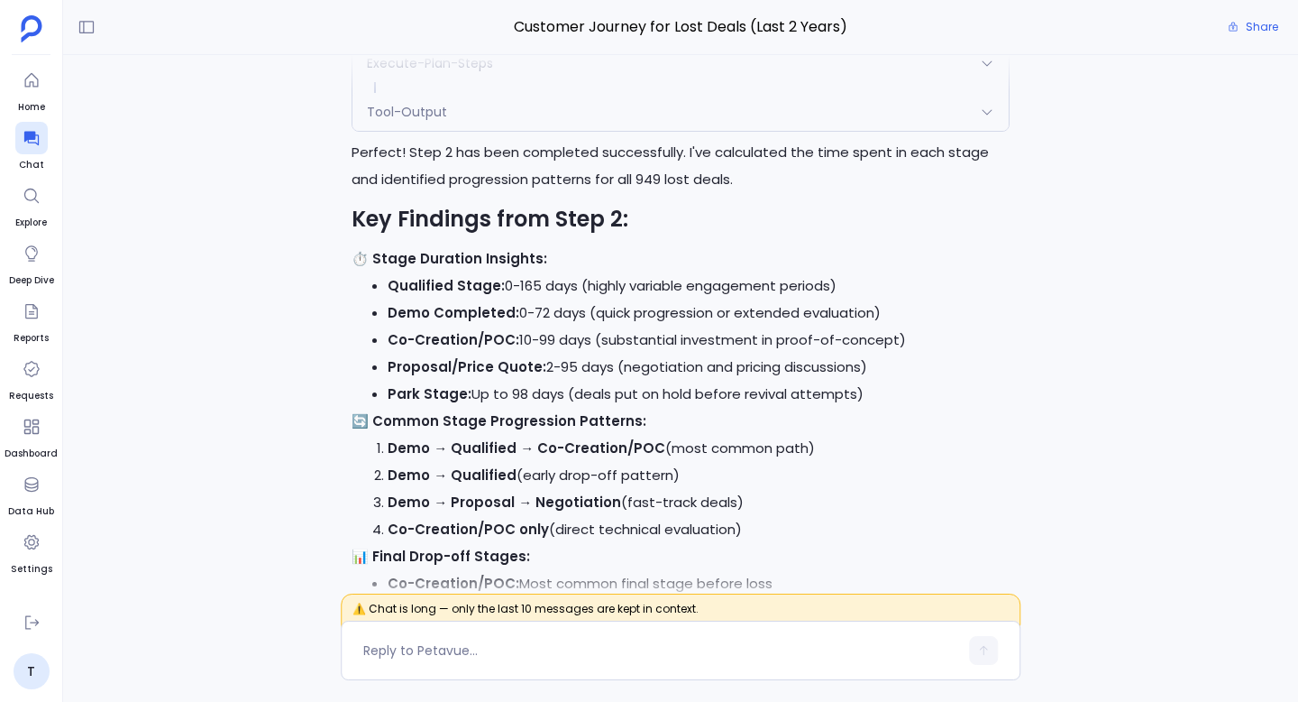
scroll to position [-10854, 0]
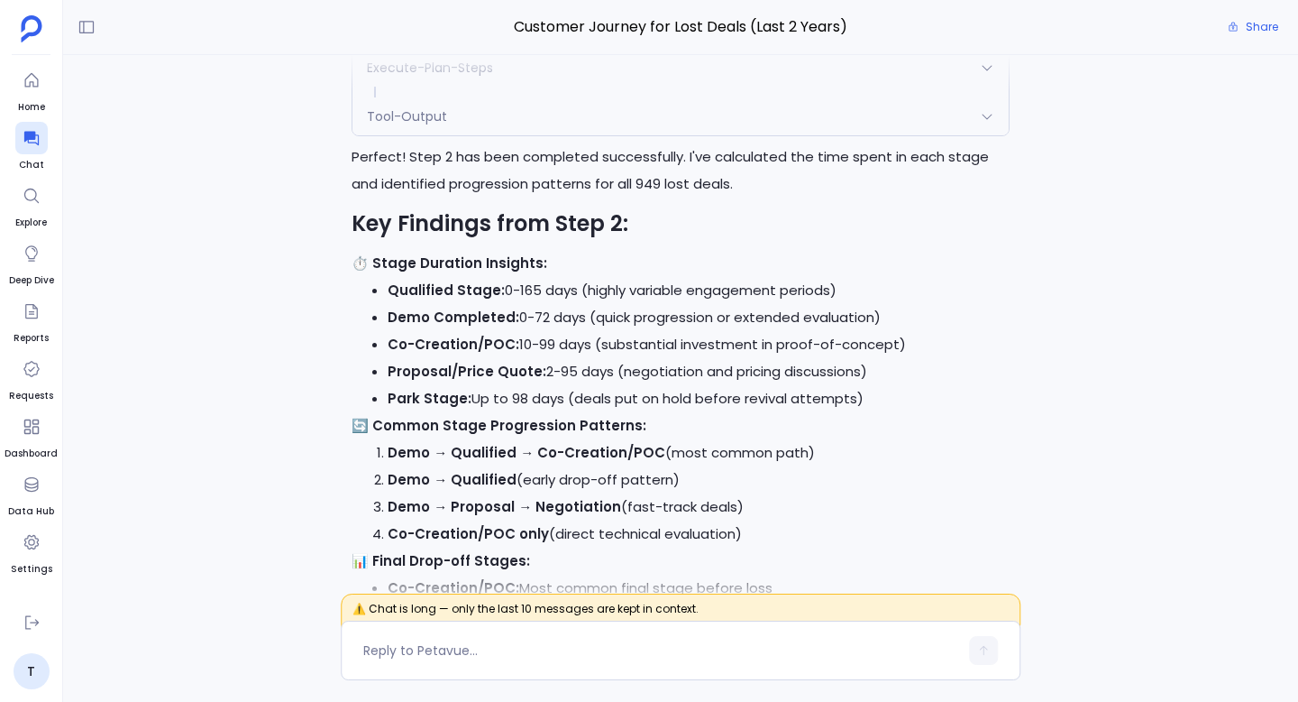
click at [795, 135] on div "Tool-Output" at bounding box center [681, 116] width 656 height 38
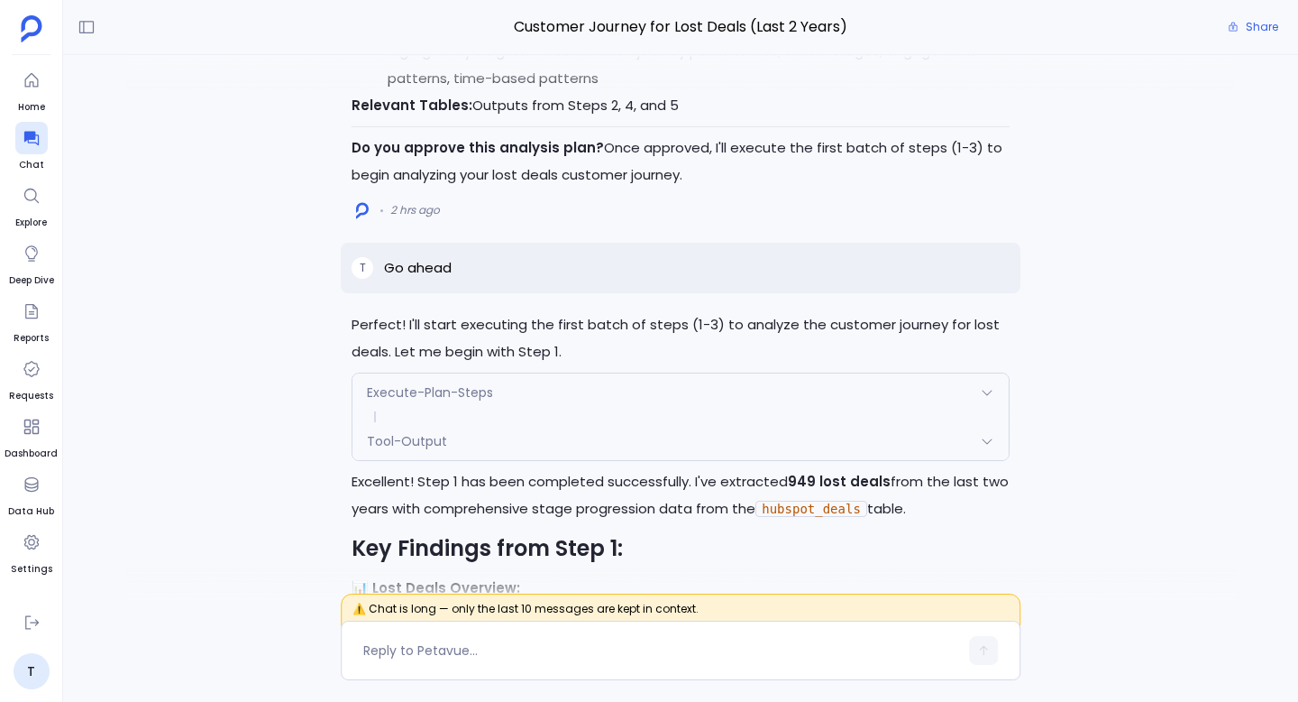
scroll to position [-12082, 0]
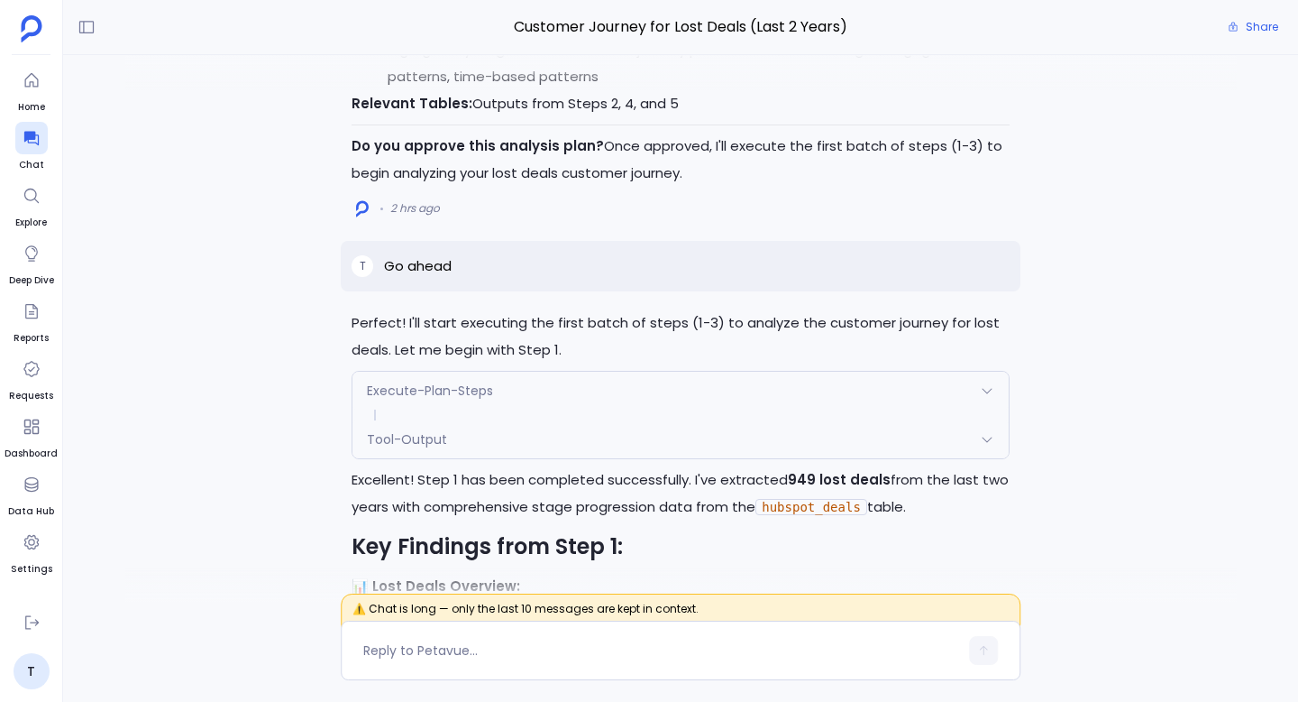
click at [759, 458] on div "Tool-Output" at bounding box center [681, 439] width 656 height 38
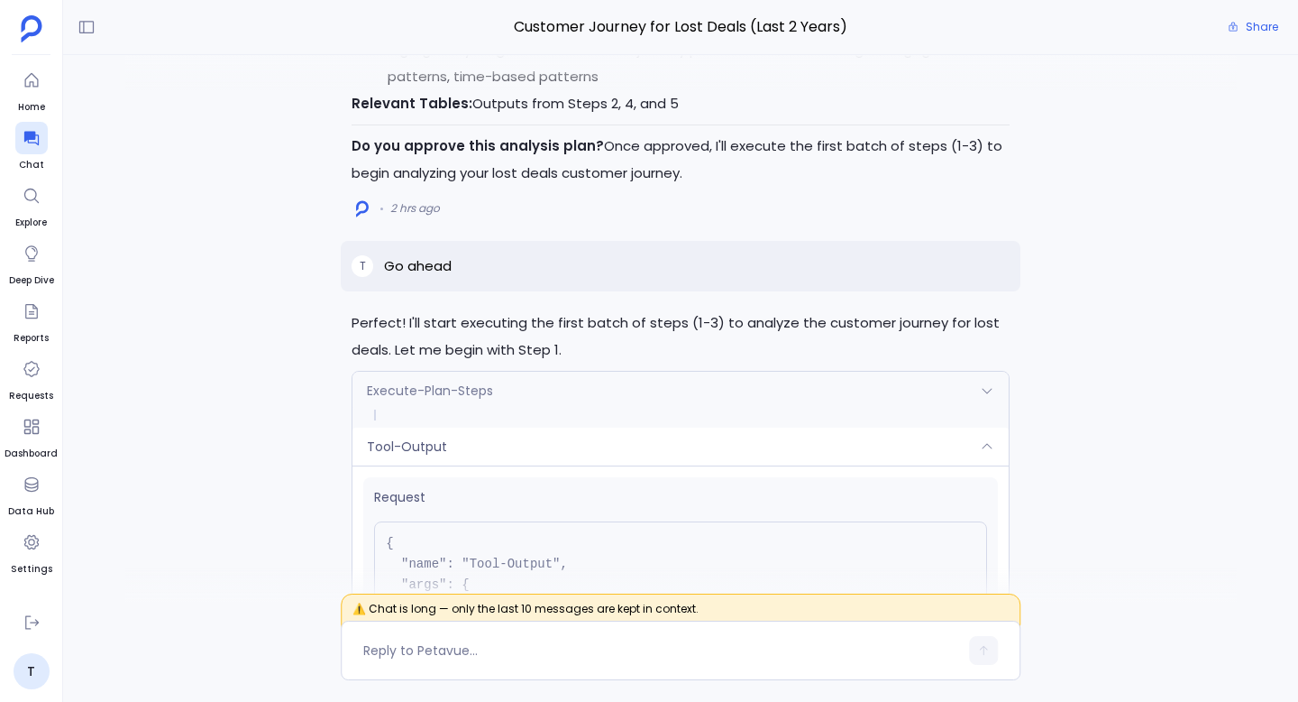
click at [759, 465] on div "Tool-Output" at bounding box center [681, 446] width 656 height 38
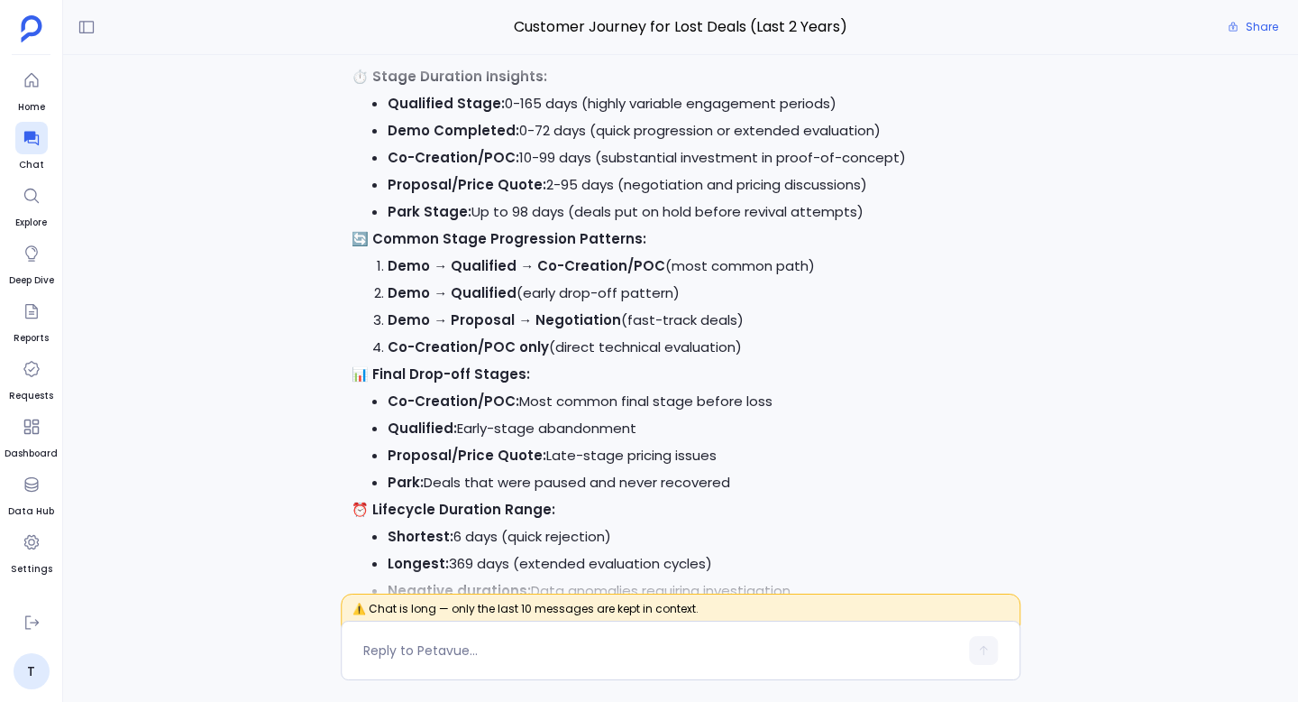
scroll to position [-10668, 0]
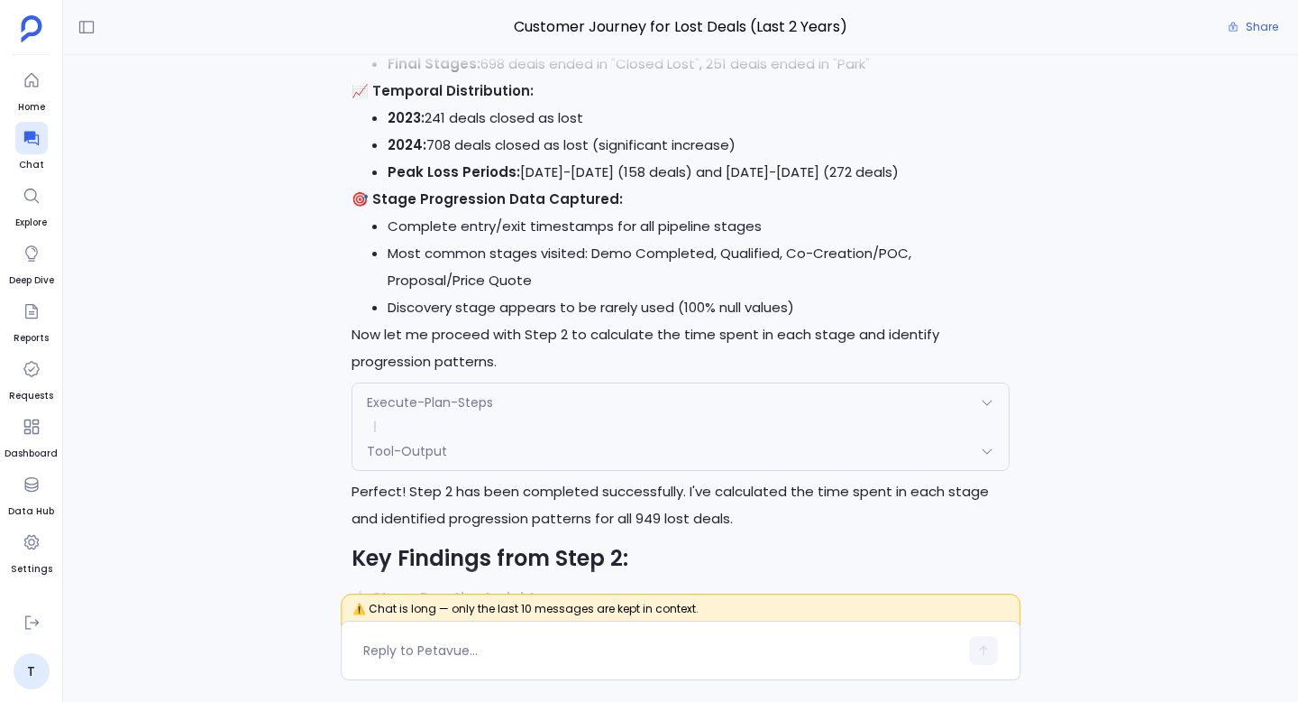
click at [696, 470] on div "Tool-Output" at bounding box center [681, 451] width 656 height 38
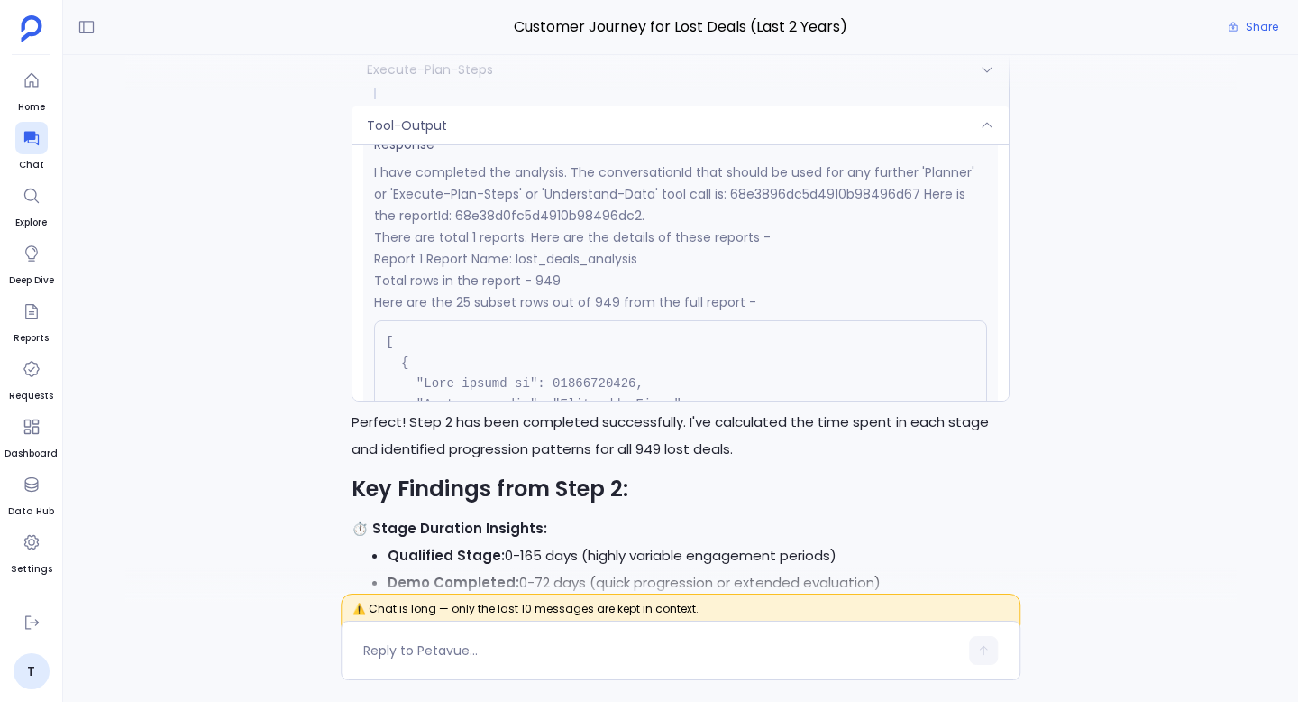
scroll to position [161, 0]
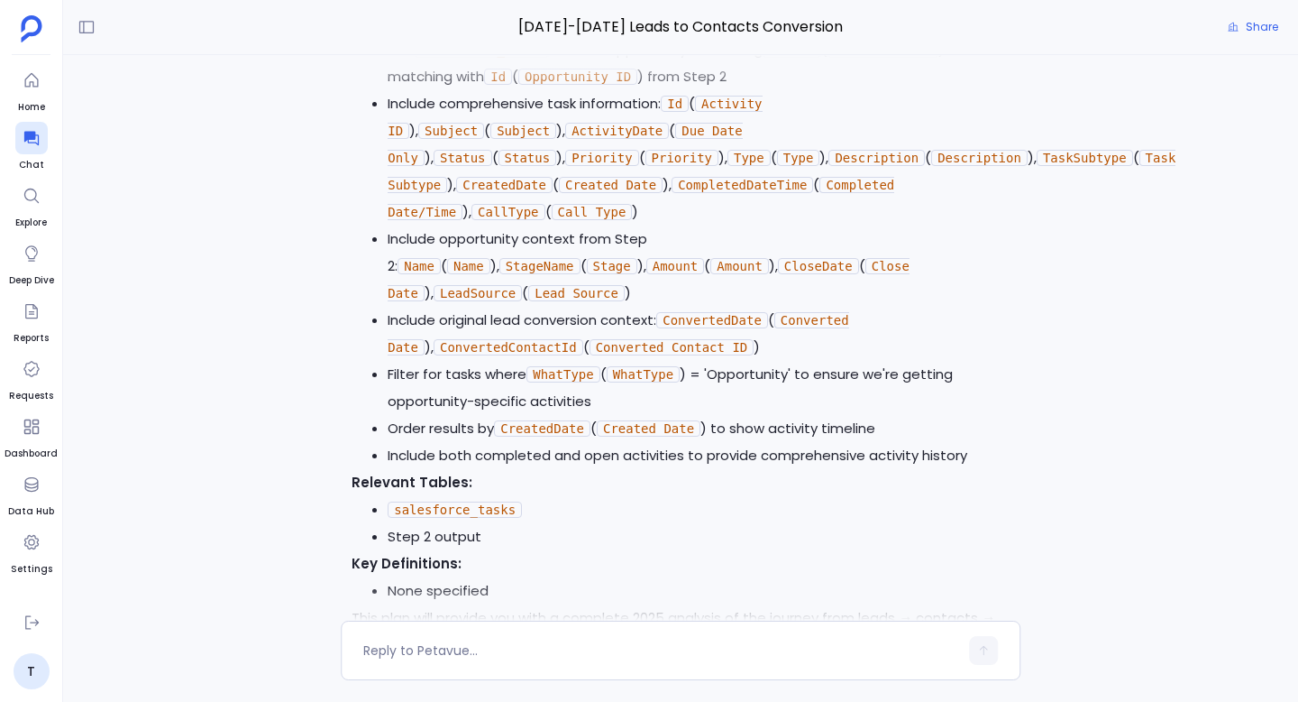
scroll to position [-23606, 0]
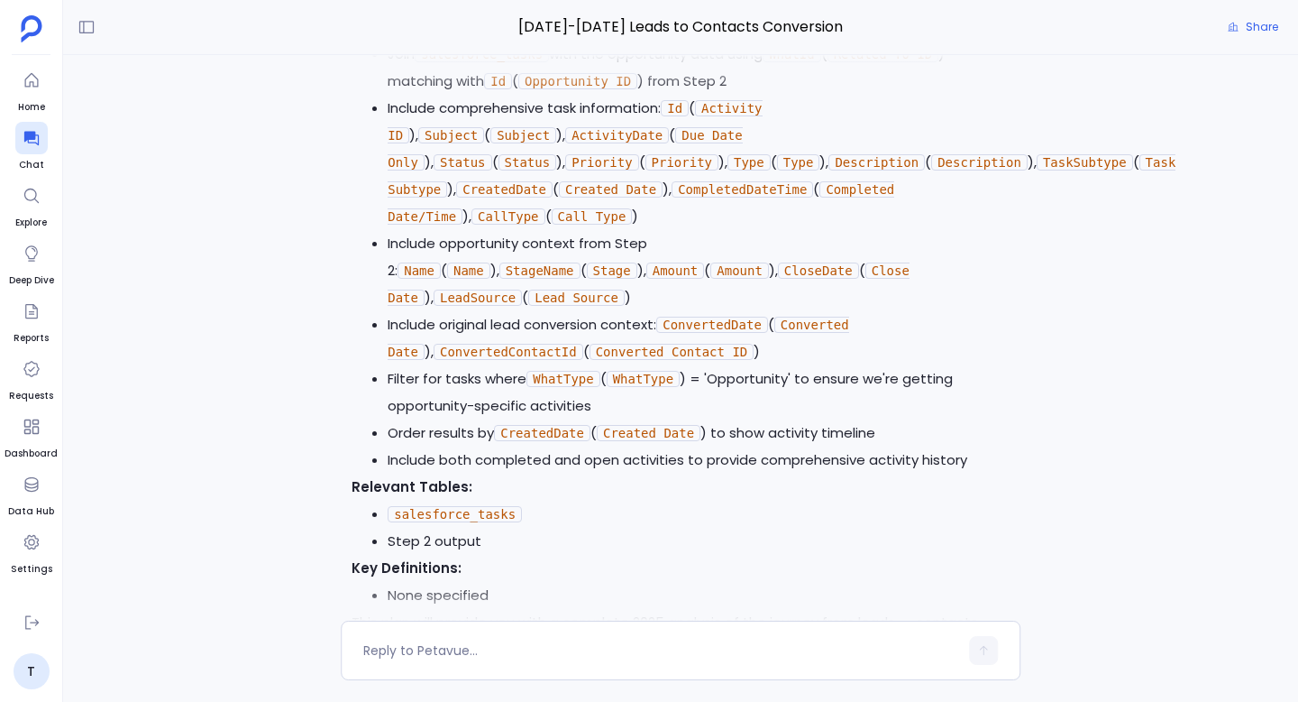
click at [680, 116] on code "Id" at bounding box center [675, 108] width 28 height 16
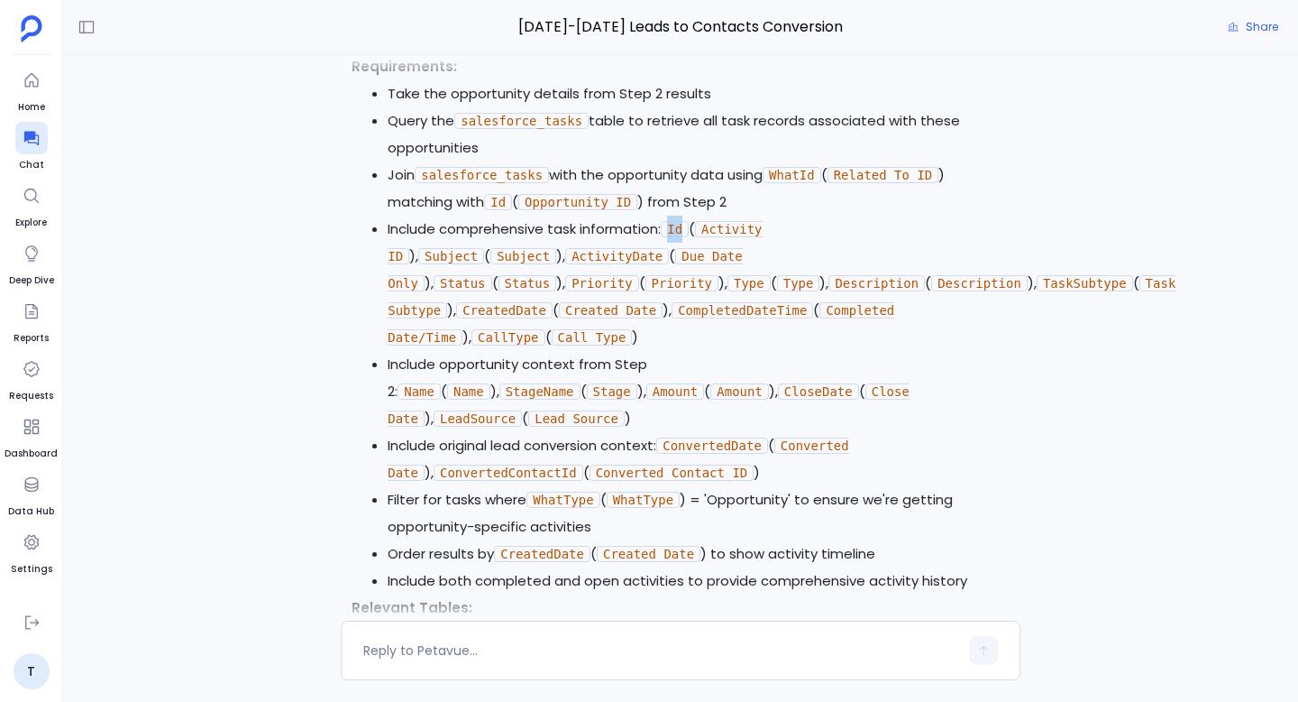
scroll to position [-23733, 0]
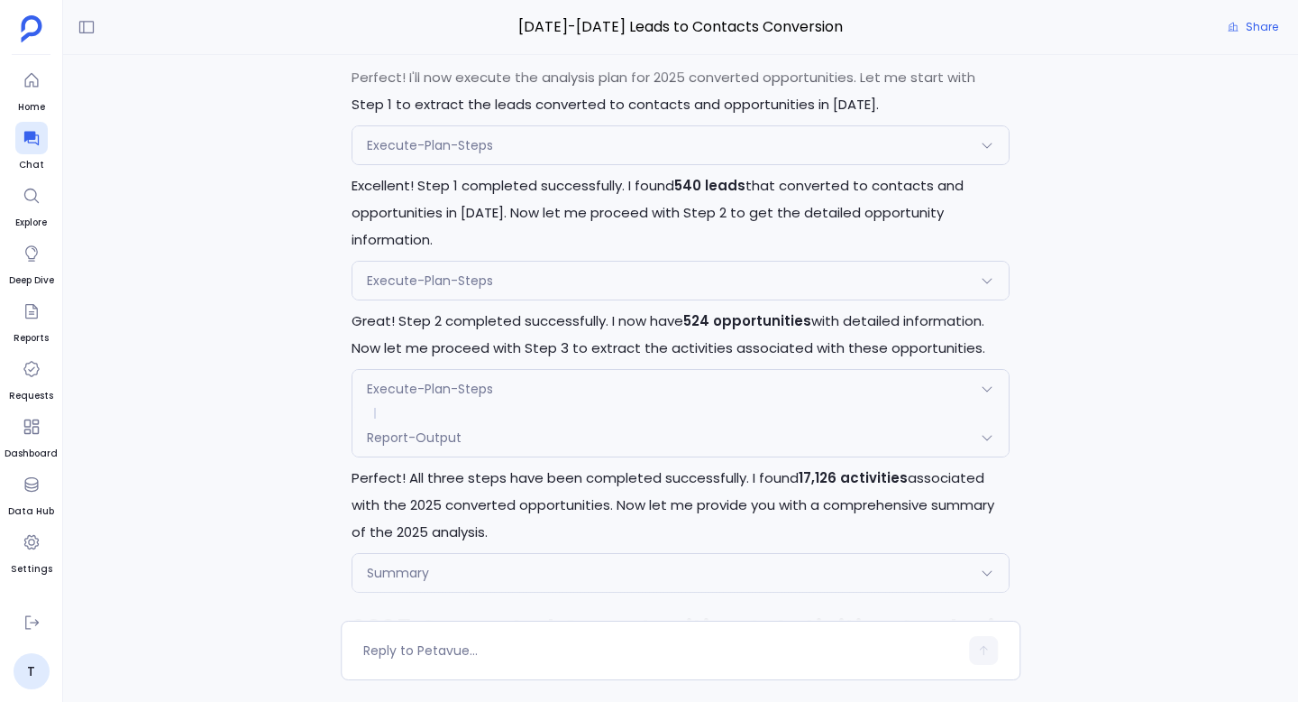
scroll to position [-22643, 0]
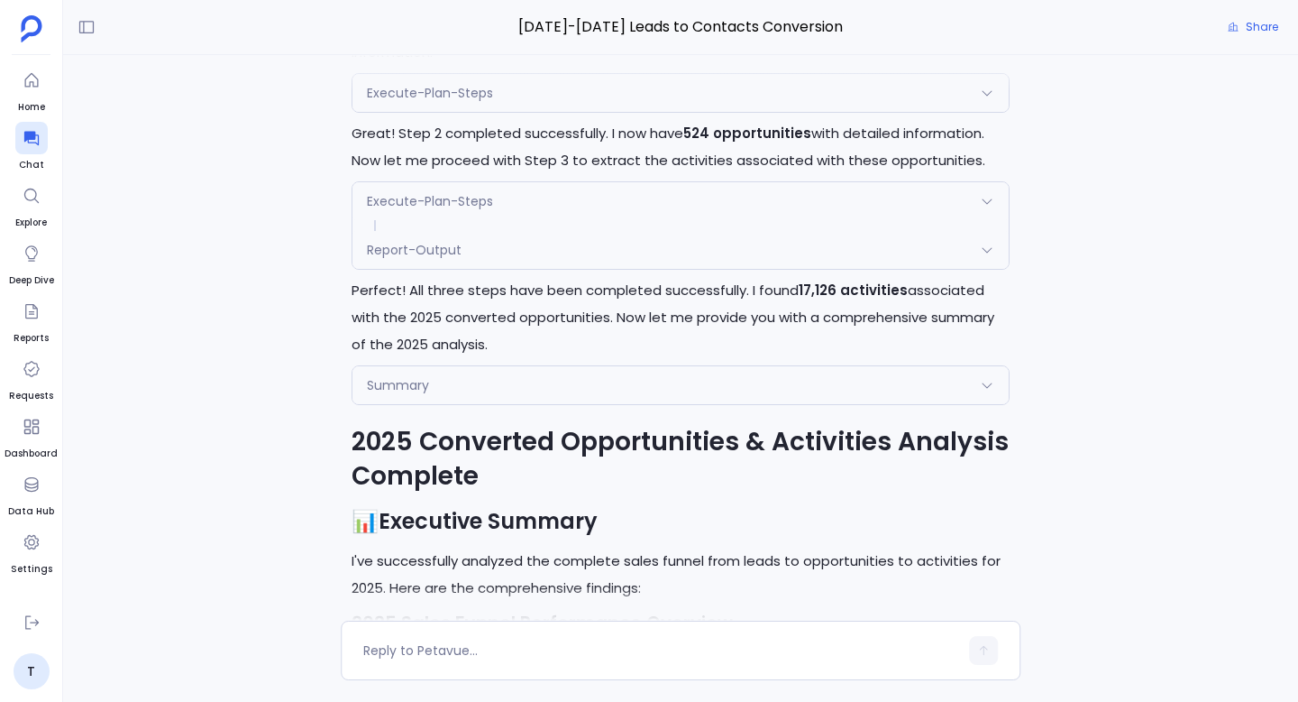
click at [560, 404] on div "Summary" at bounding box center [681, 385] width 656 height 38
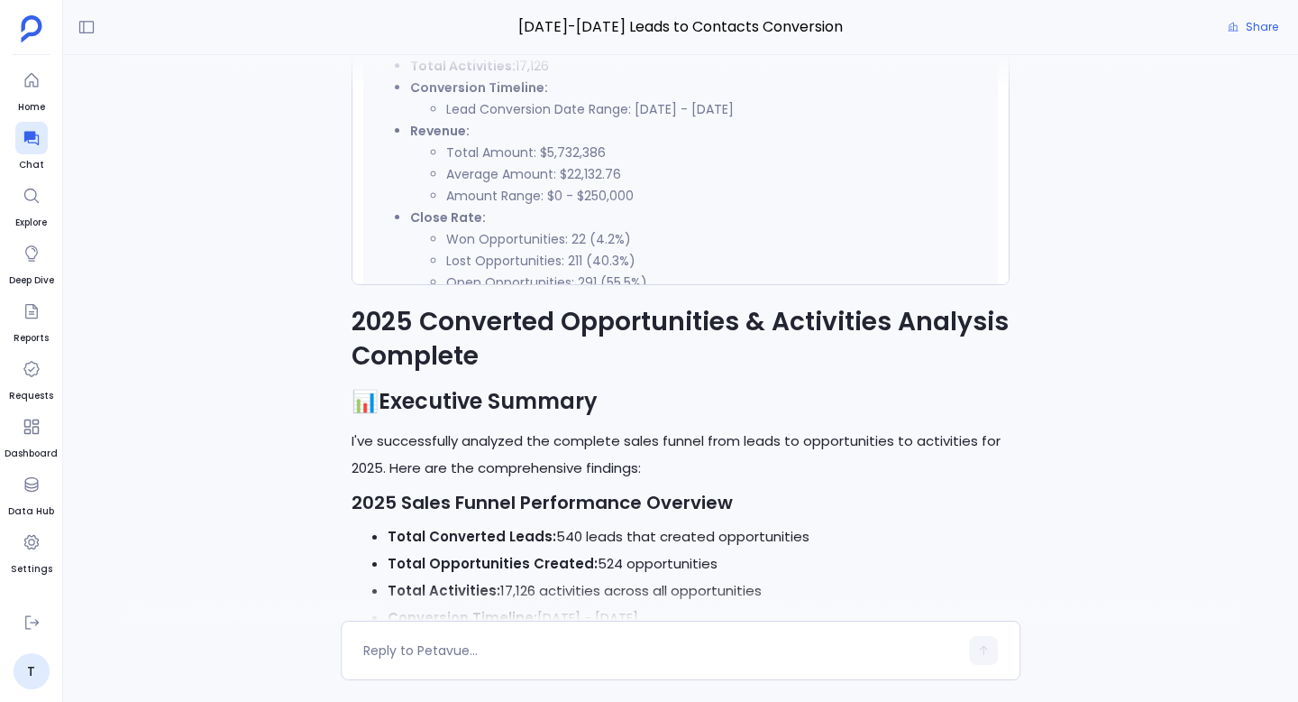
scroll to position [348, 0]
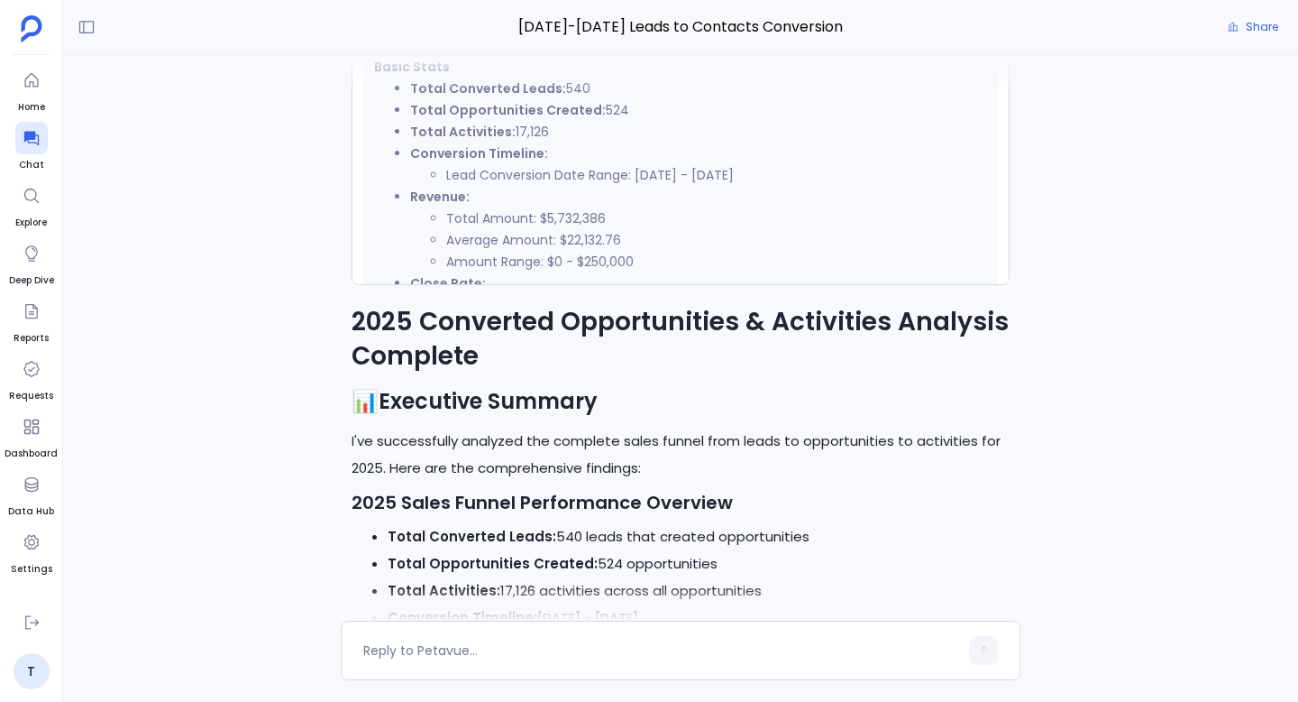
click at [500, 97] on strong "Total Converted Leads:" at bounding box center [488, 88] width 156 height 18
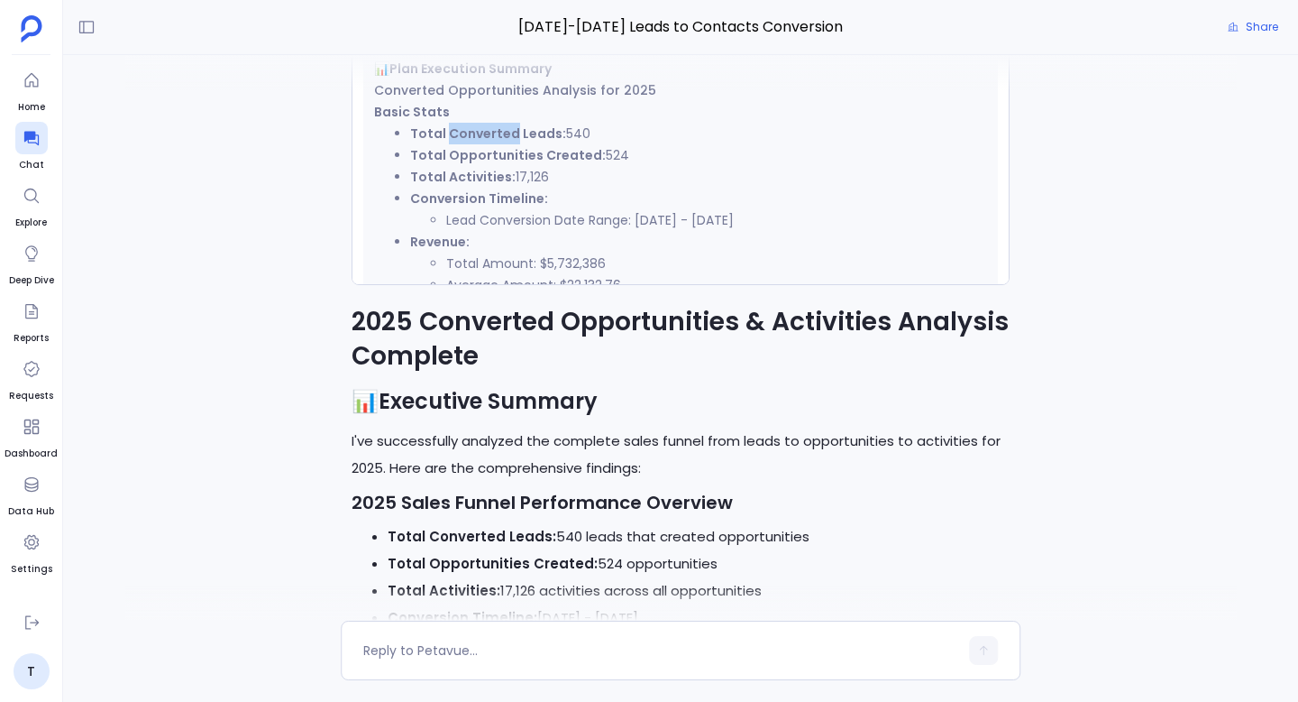
scroll to position [298, 0]
click at [483, 106] on h3 "Converted Opportunities Analysis for 2025" at bounding box center [680, 96] width 613 height 22
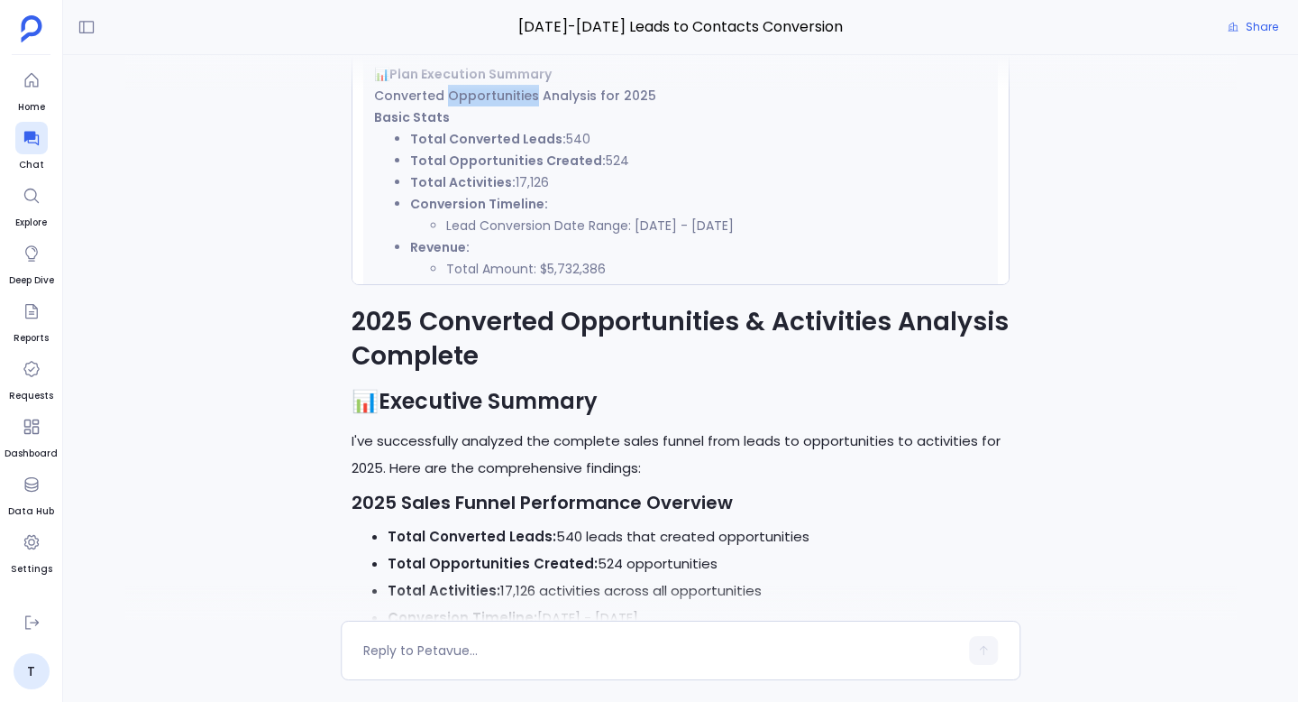
click at [483, 106] on h3 "Converted Opportunities Analysis for 2025" at bounding box center [680, 96] width 613 height 22
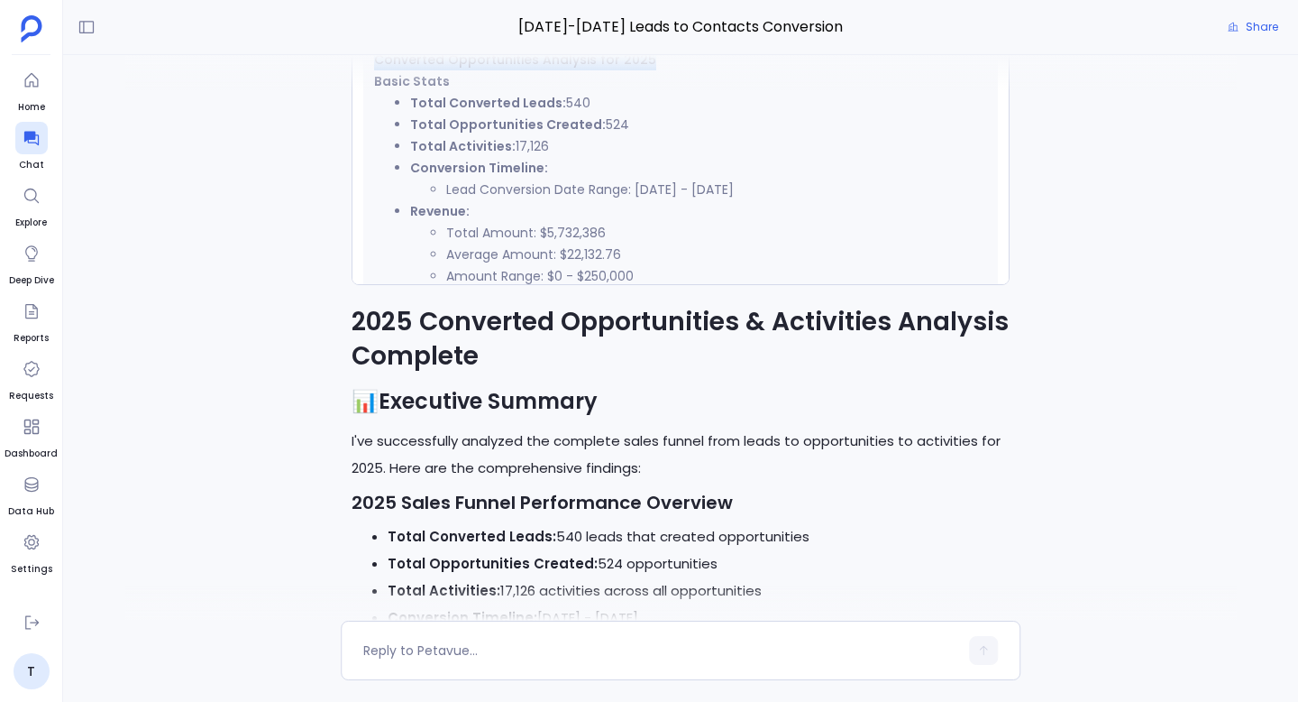
scroll to position [353, 0]
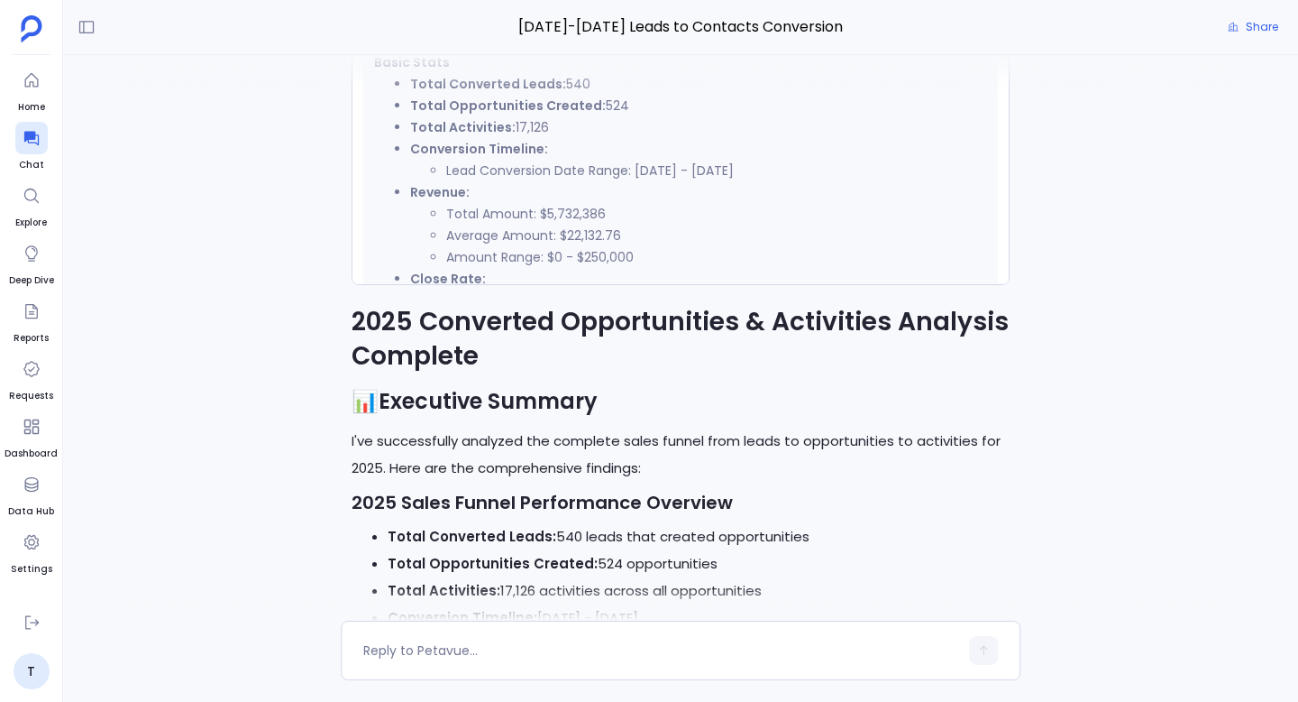
click at [485, 181] on li "Lead Conversion Date Range: Jan 2, 2025 - Aug 1, 2025" at bounding box center [716, 171] width 541 height 22
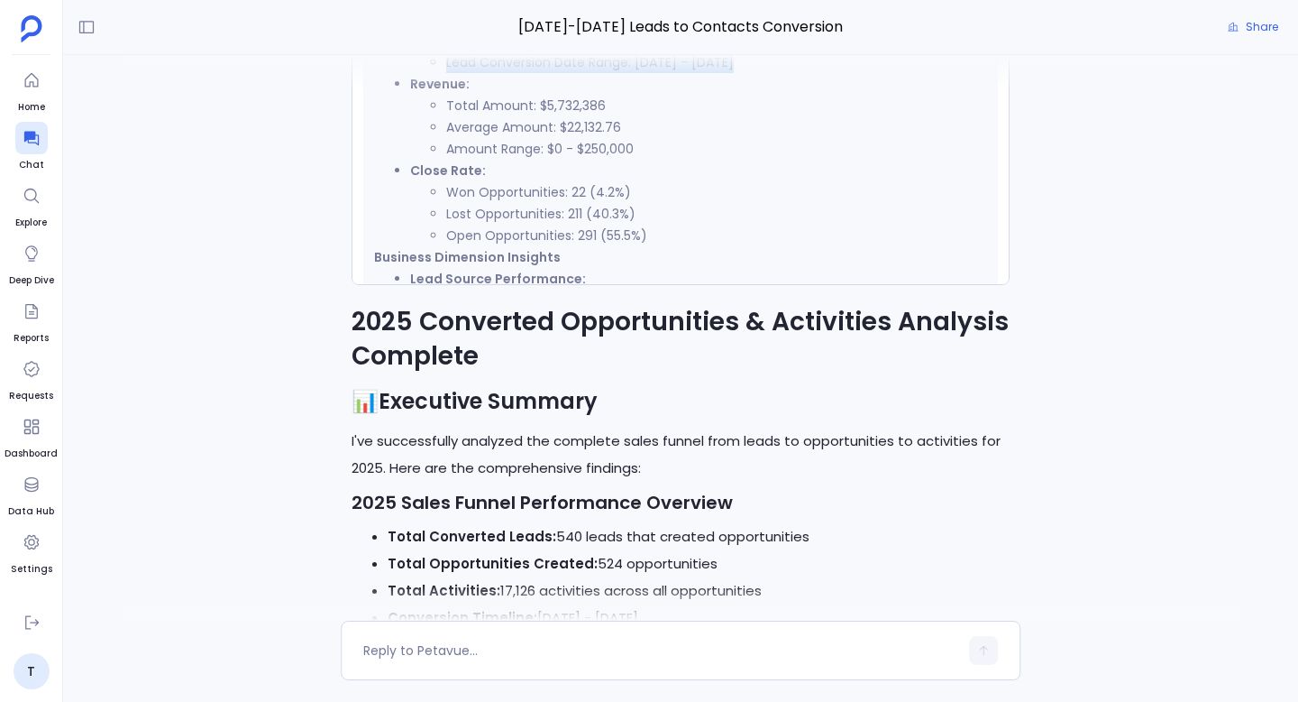
scroll to position [470, 0]
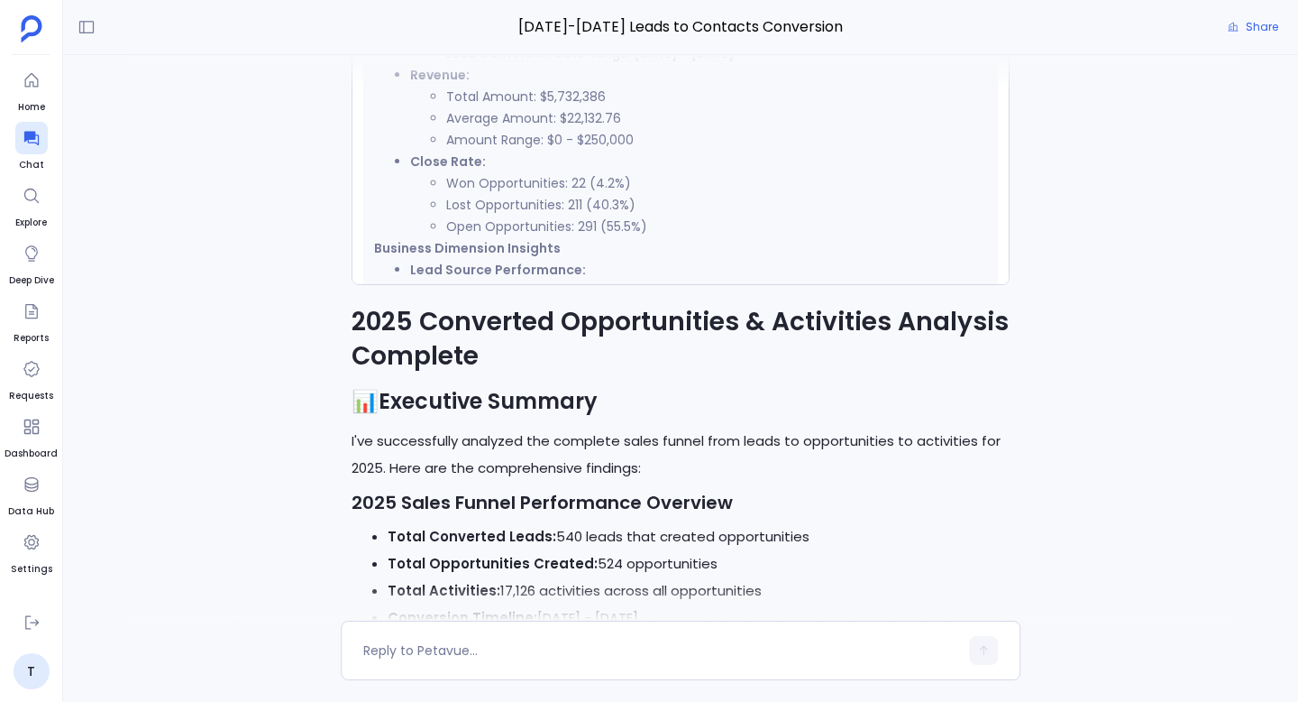
click at [518, 206] on li "Close Rate: Won Opportunities: 22 (4.2%) Lost Opportunities: 211 (40.3%) Open O…" at bounding box center [698, 194] width 577 height 87
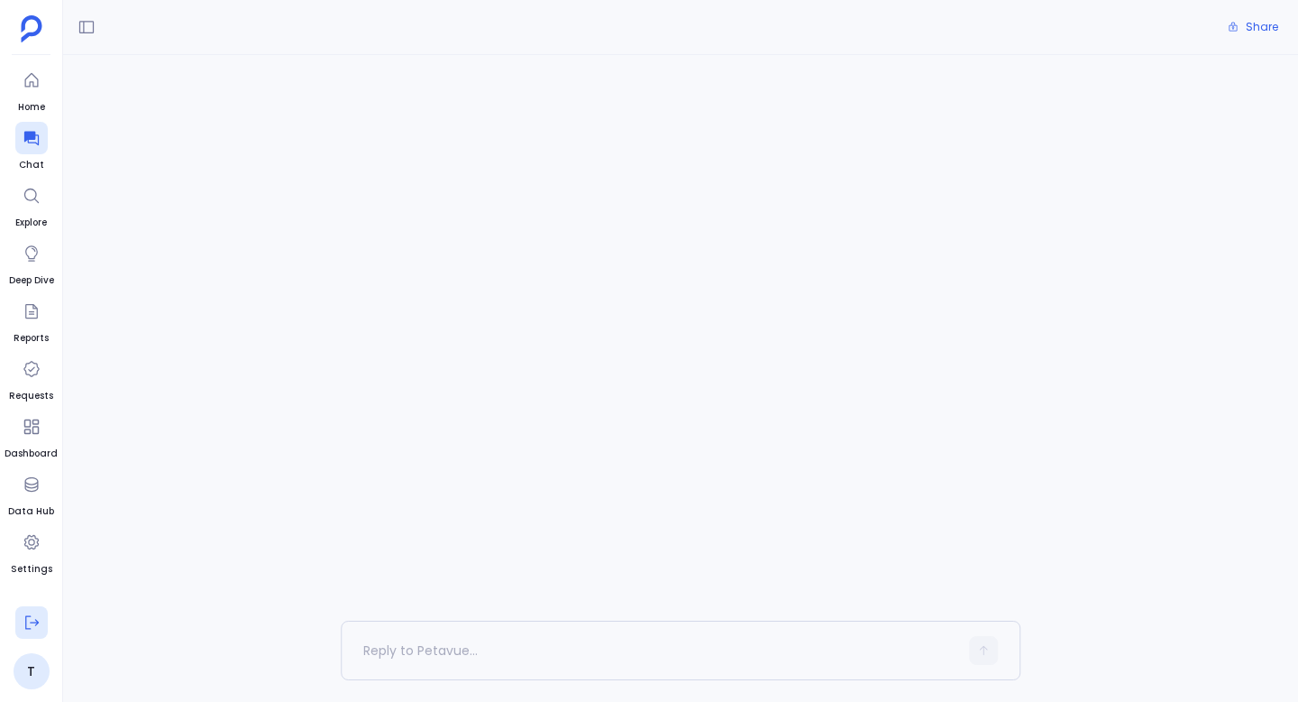
click at [31, 628] on icon at bounding box center [32, 622] width 18 height 18
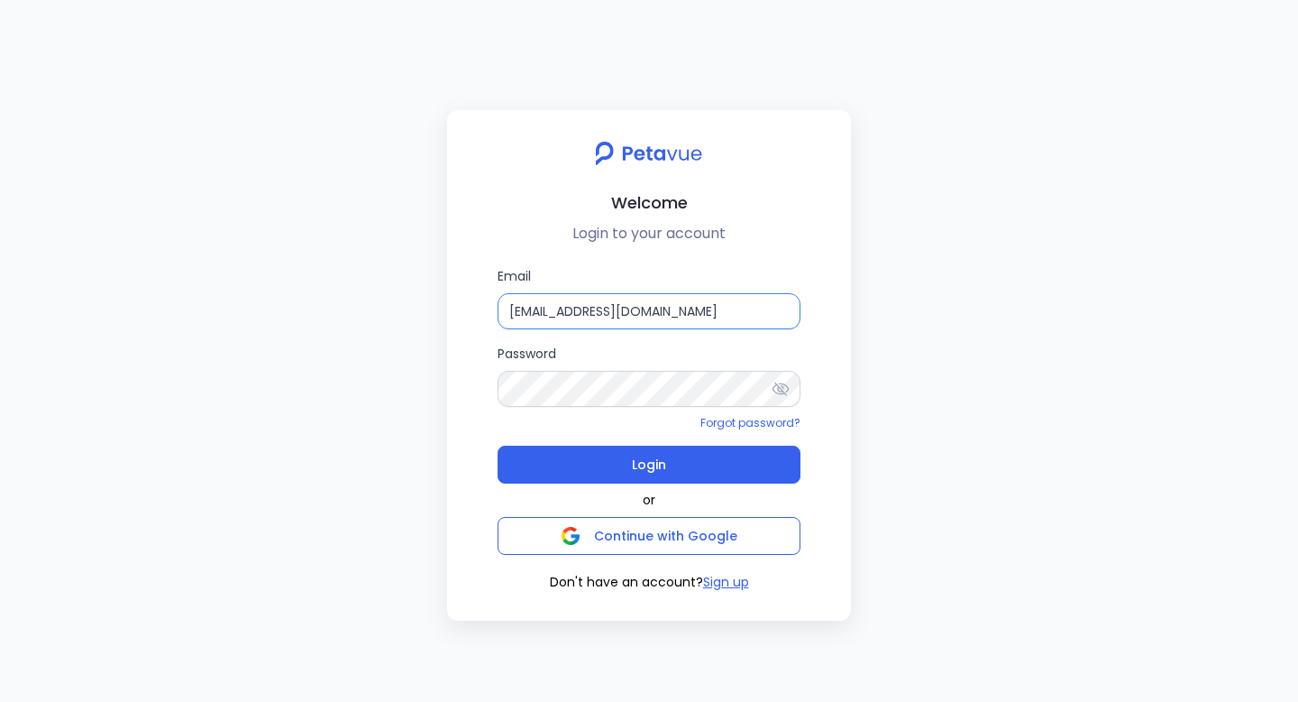
click at [626, 308] on input "[EMAIL_ADDRESS][DOMAIN_NAME]" at bounding box center [649, 311] width 303 height 36
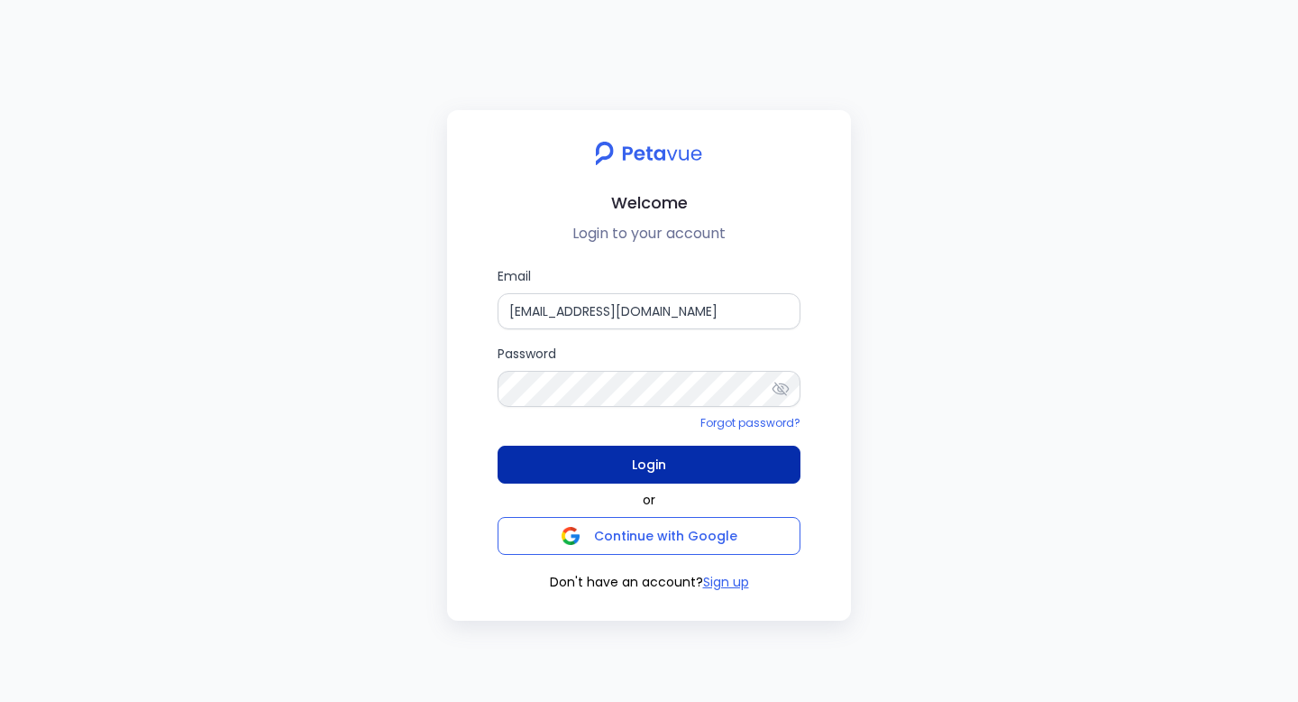
type input "[EMAIL_ADDRESS][DOMAIN_NAME]"
click at [668, 472] on button "Login" at bounding box center [649, 464] width 303 height 38
